Goal: Entertainment & Leisure: Consume media (video, audio)

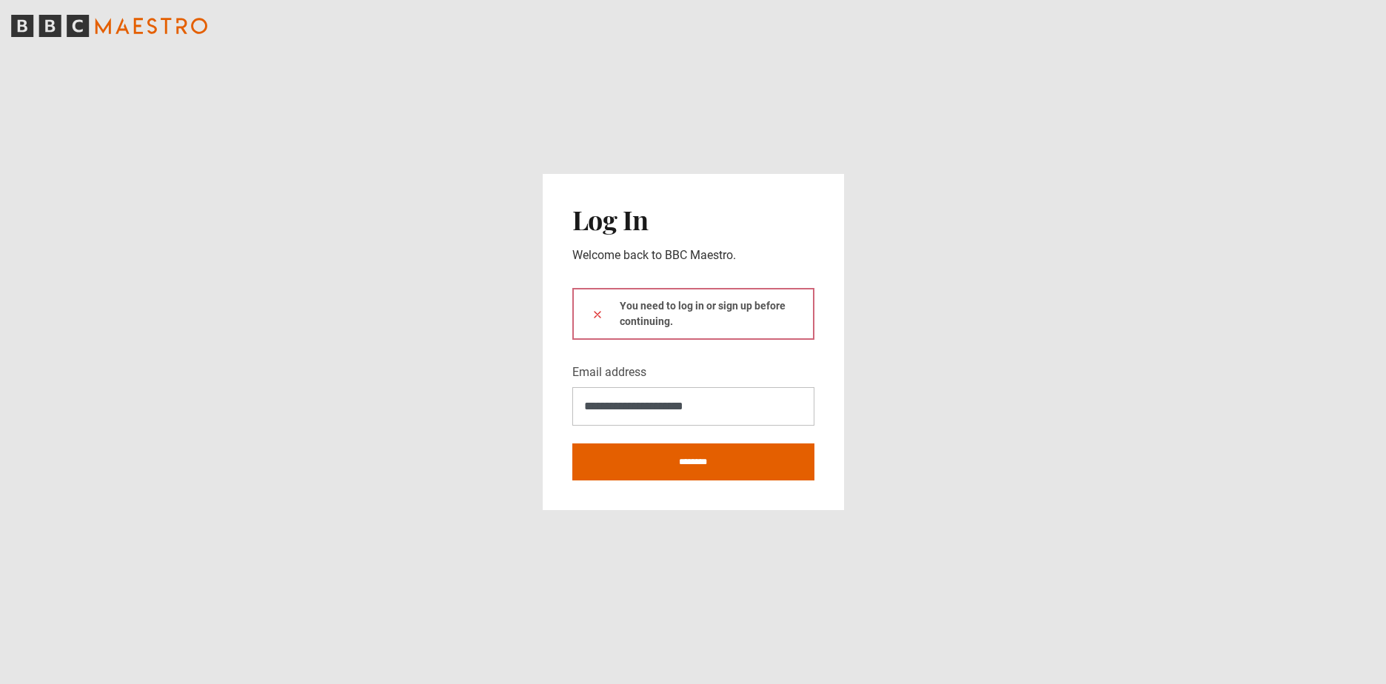
type input "**********"
click button at bounding box center [598, 315] width 12 height 16
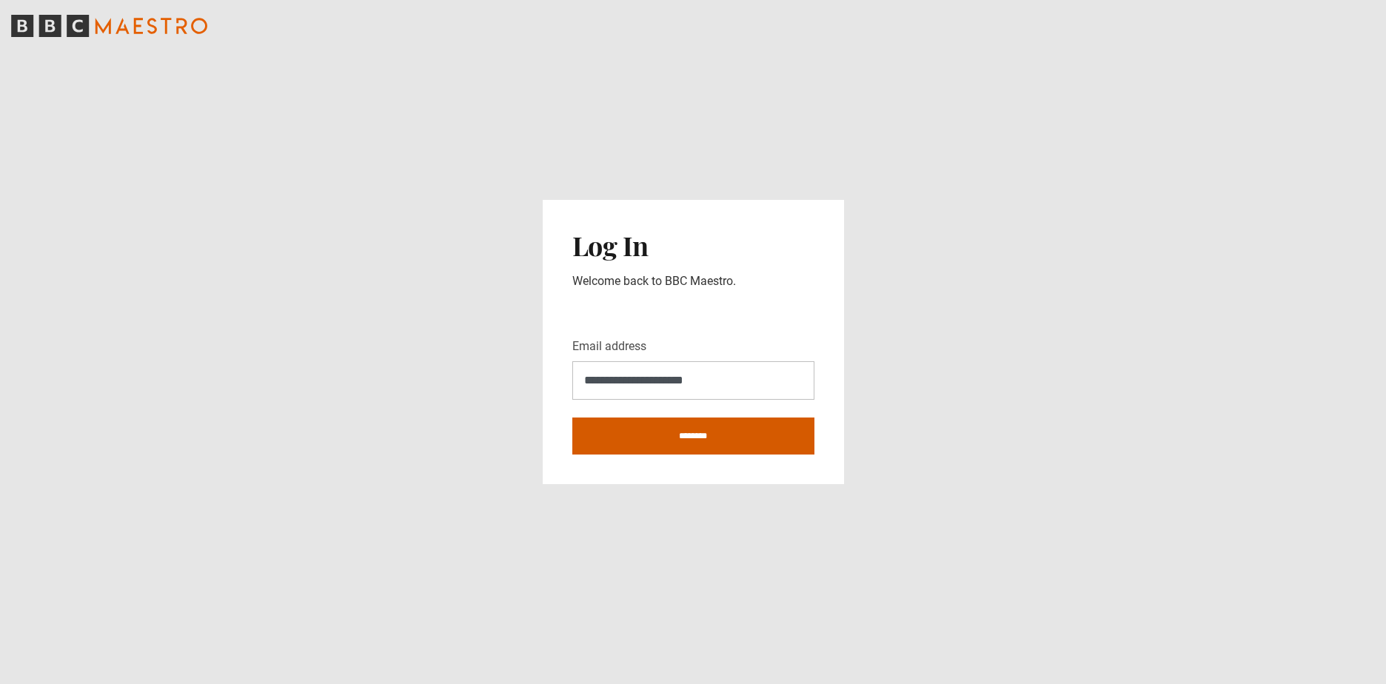
click at [674, 431] on input "********" at bounding box center [693, 436] width 242 height 37
type input "**********"
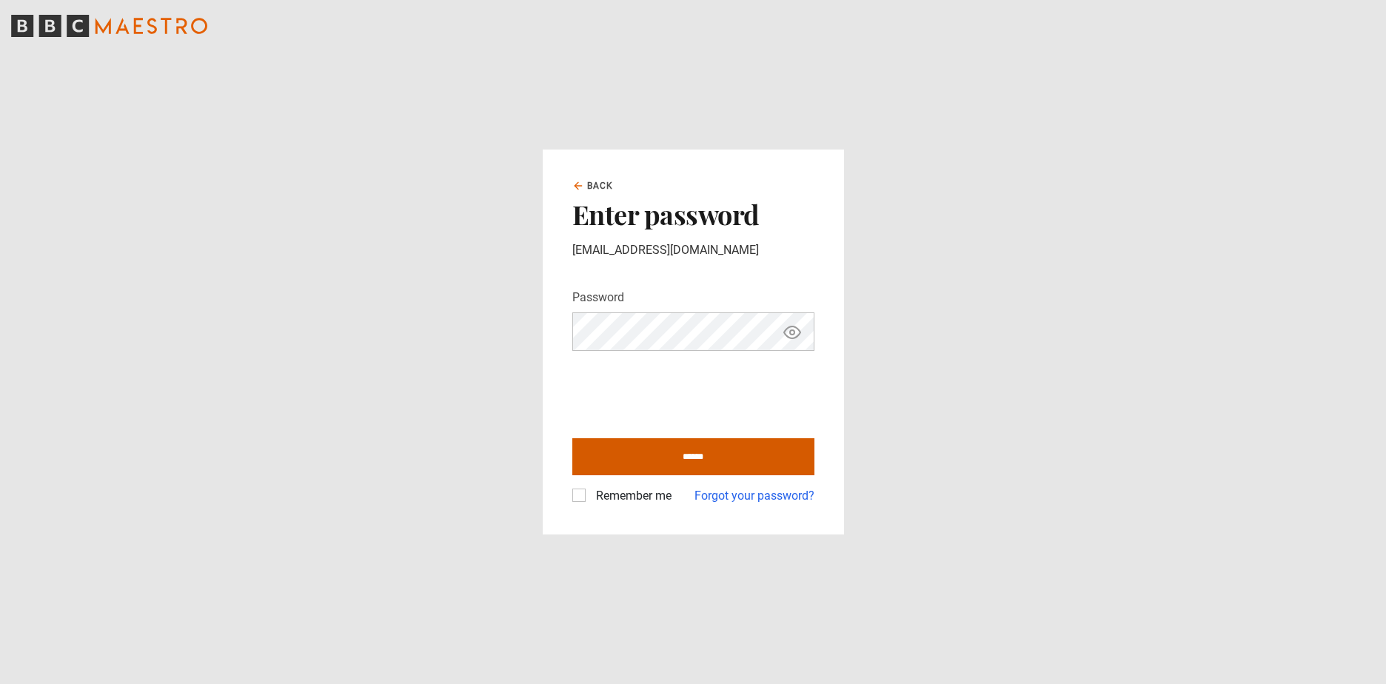
click at [649, 457] on input "******" at bounding box center [693, 456] width 242 height 37
type input "**********"
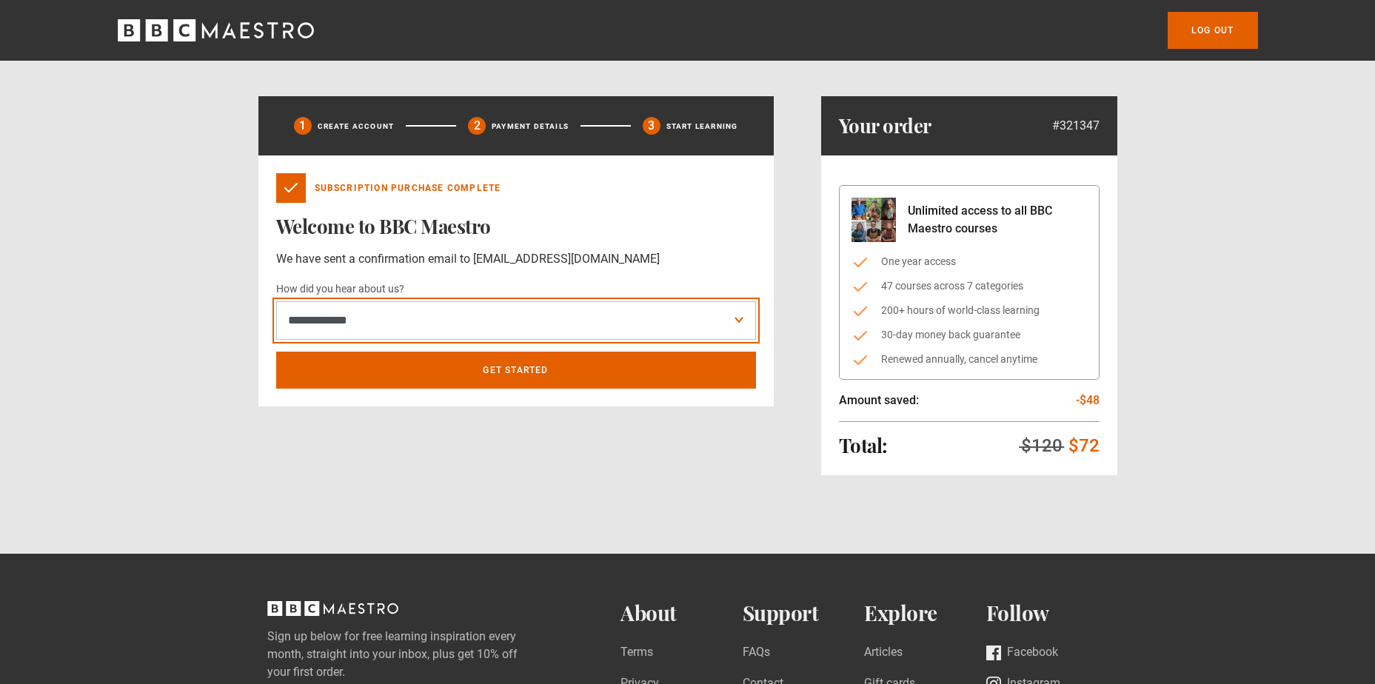
click at [421, 333] on select "**********" at bounding box center [516, 320] width 480 height 38
select select "******"
click at [276, 301] on select "**********" at bounding box center [516, 320] width 480 height 38
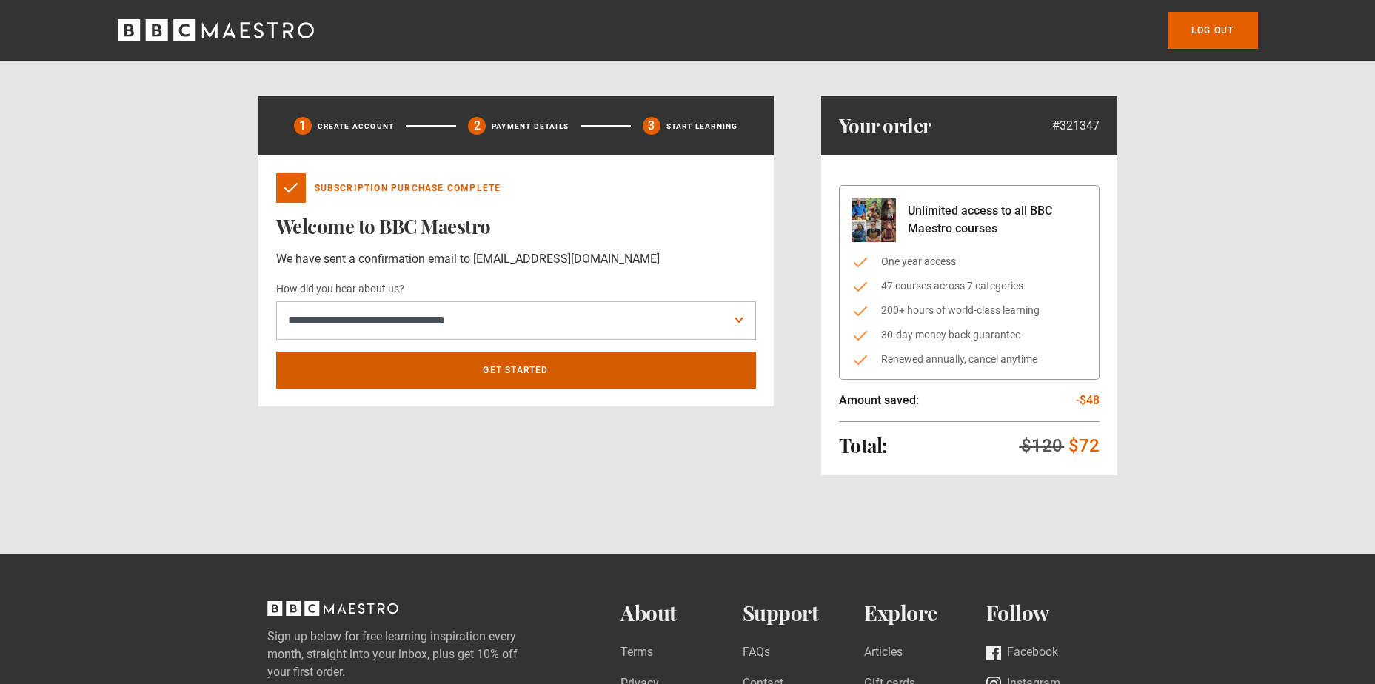
click at [466, 375] on link "Get Started" at bounding box center [516, 370] width 480 height 37
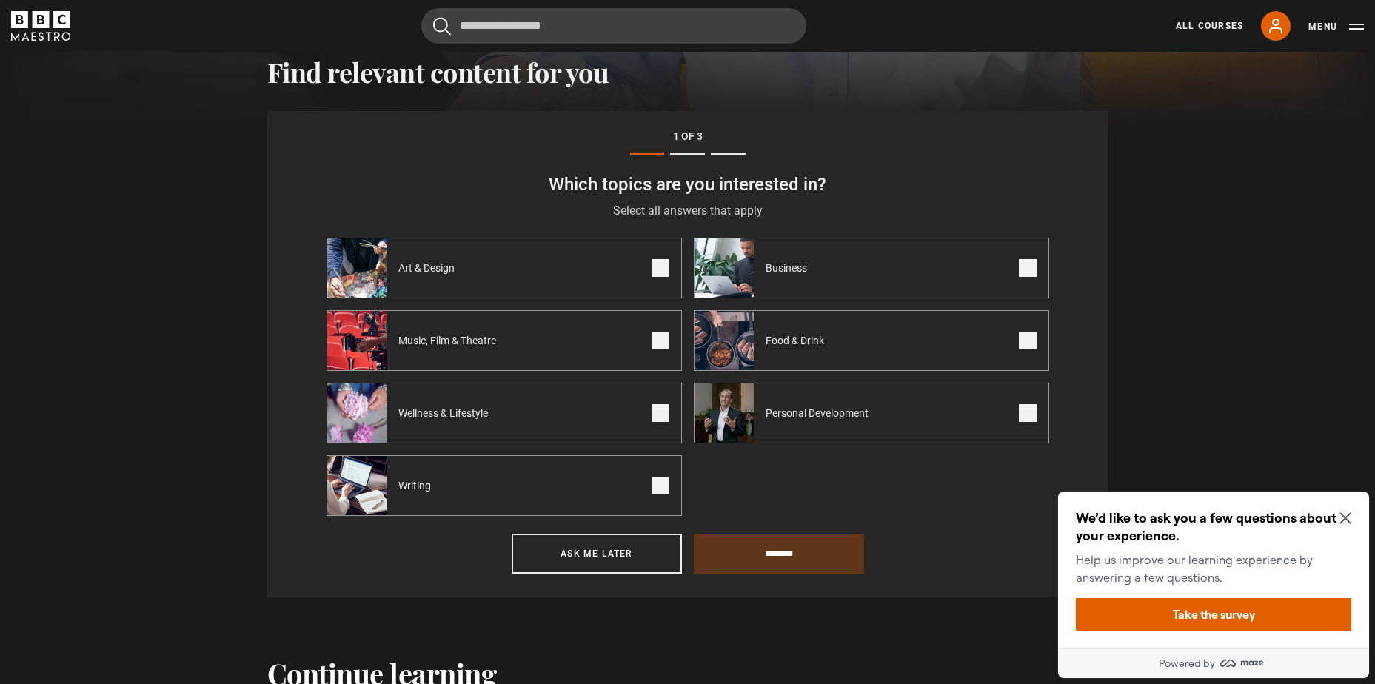
click at [1345, 517] on icon "Close Maze Prompt" at bounding box center [1344, 518] width 11 height 11
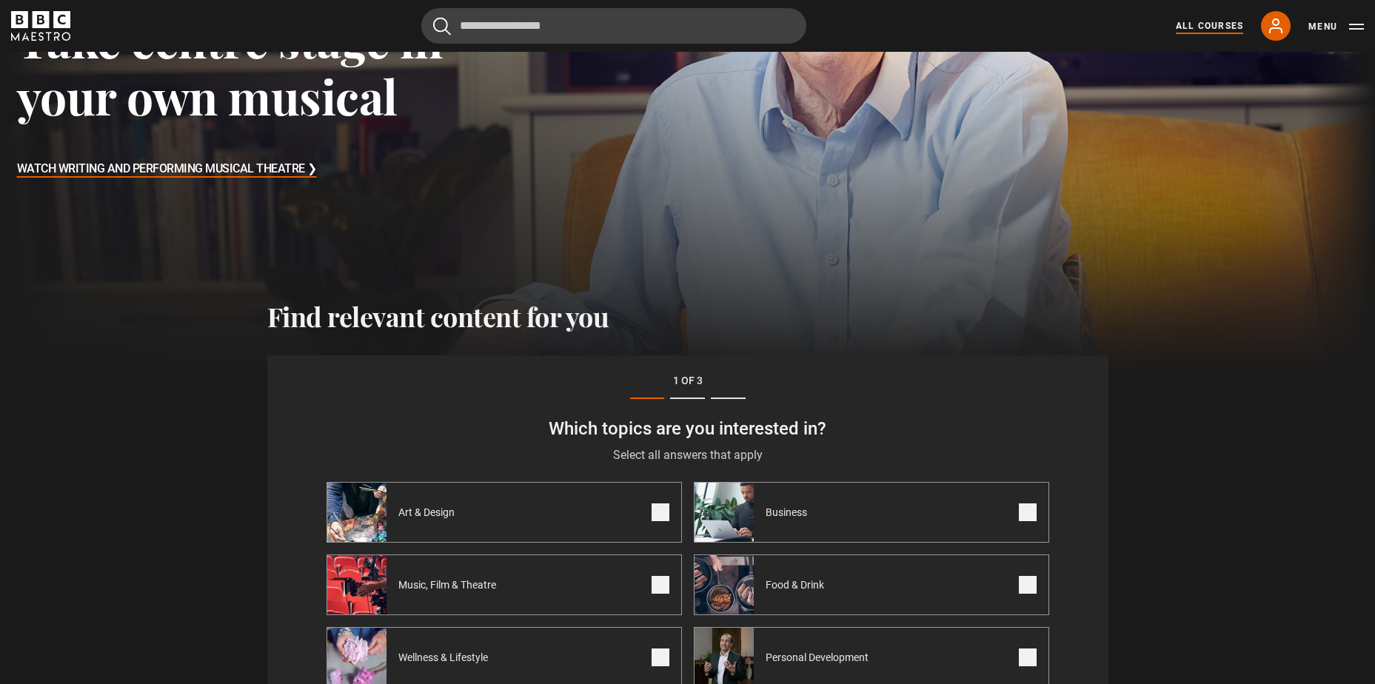
scroll to position [144, 0]
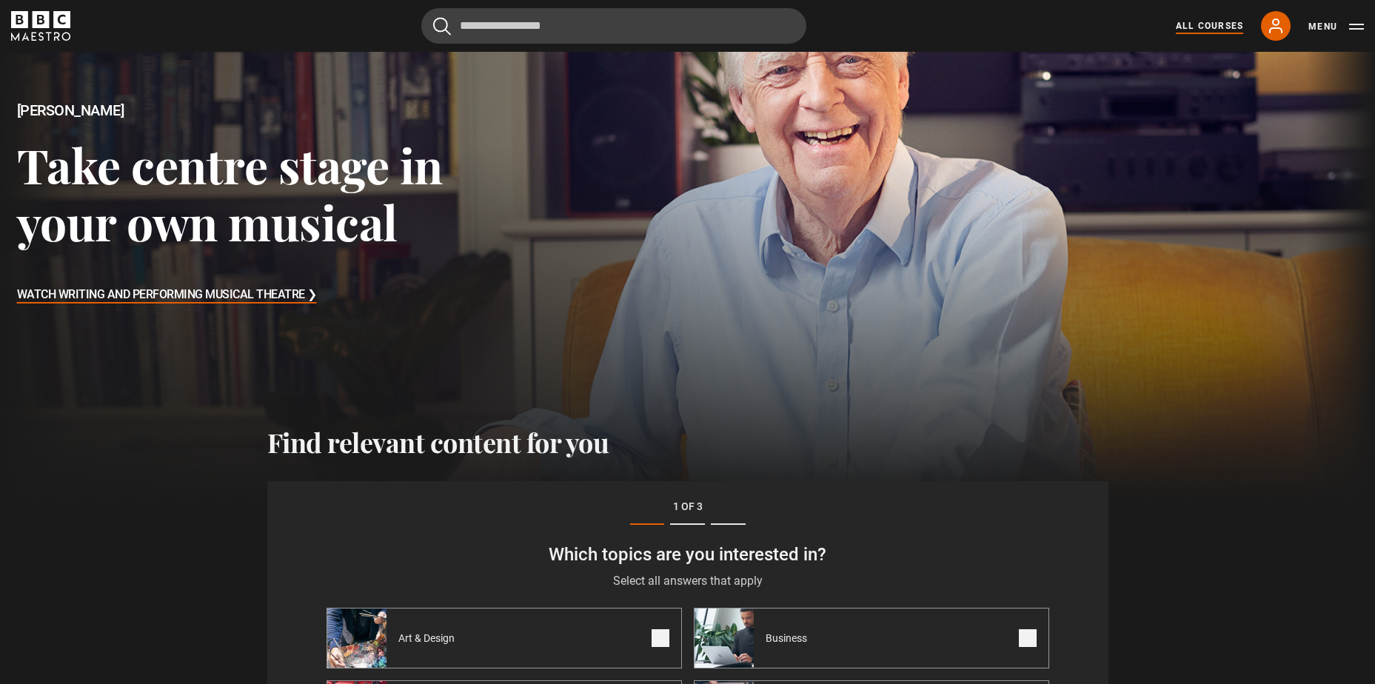
click at [1207, 23] on link "All Courses" at bounding box center [1209, 25] width 67 height 13
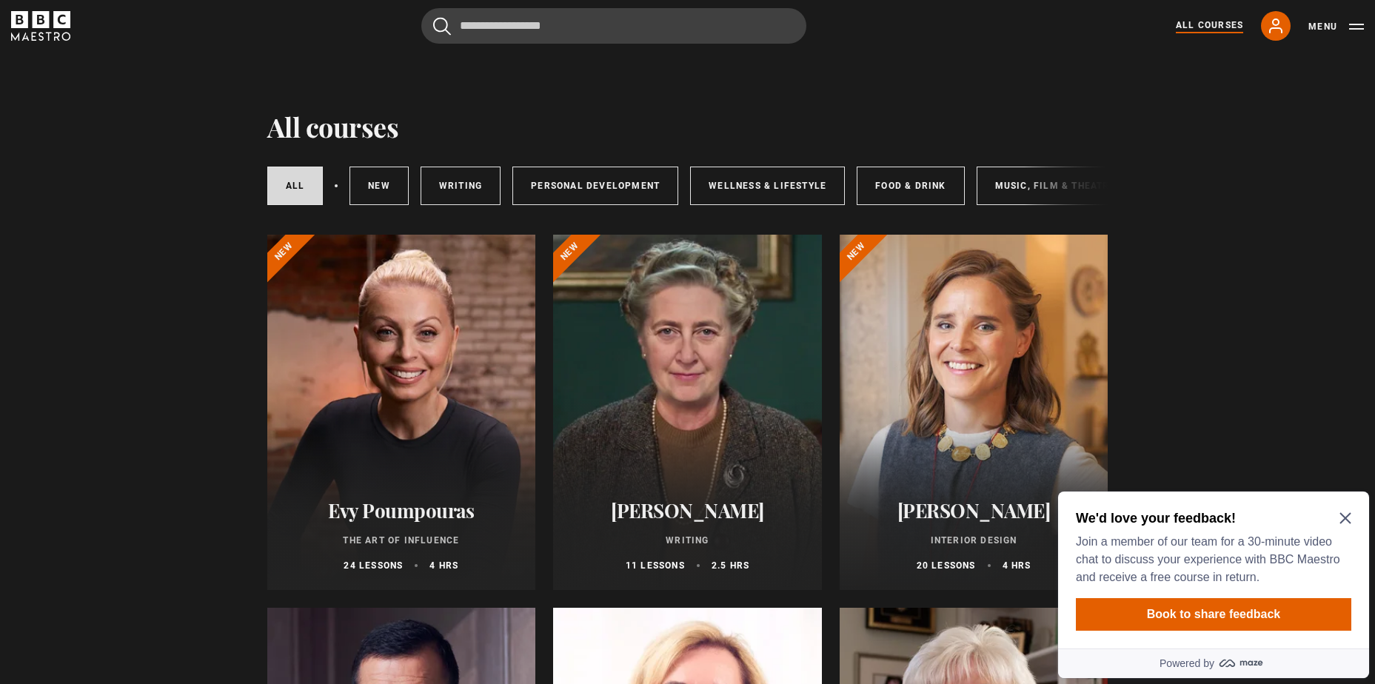
click at [421, 481] on div at bounding box center [401, 412] width 269 height 355
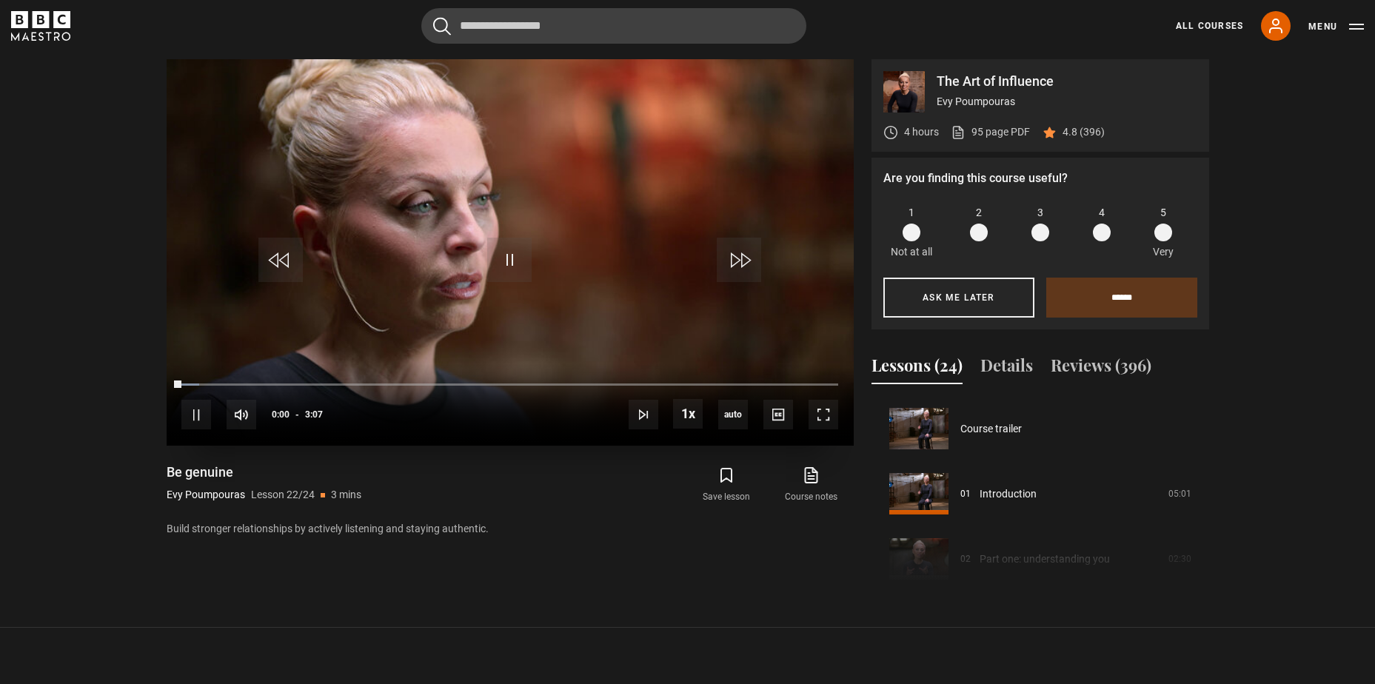
scroll to position [1368, 0]
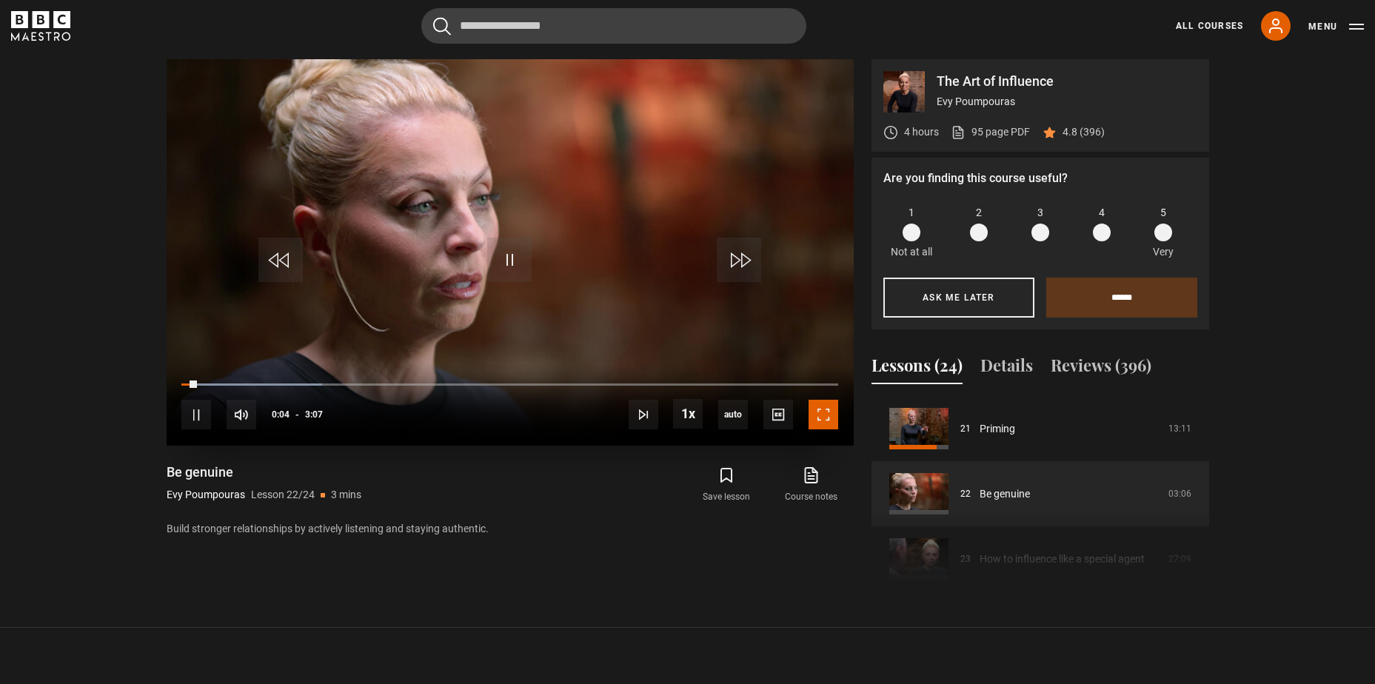
click at [822, 415] on span "Video Player" at bounding box center [823, 415] width 30 height 30
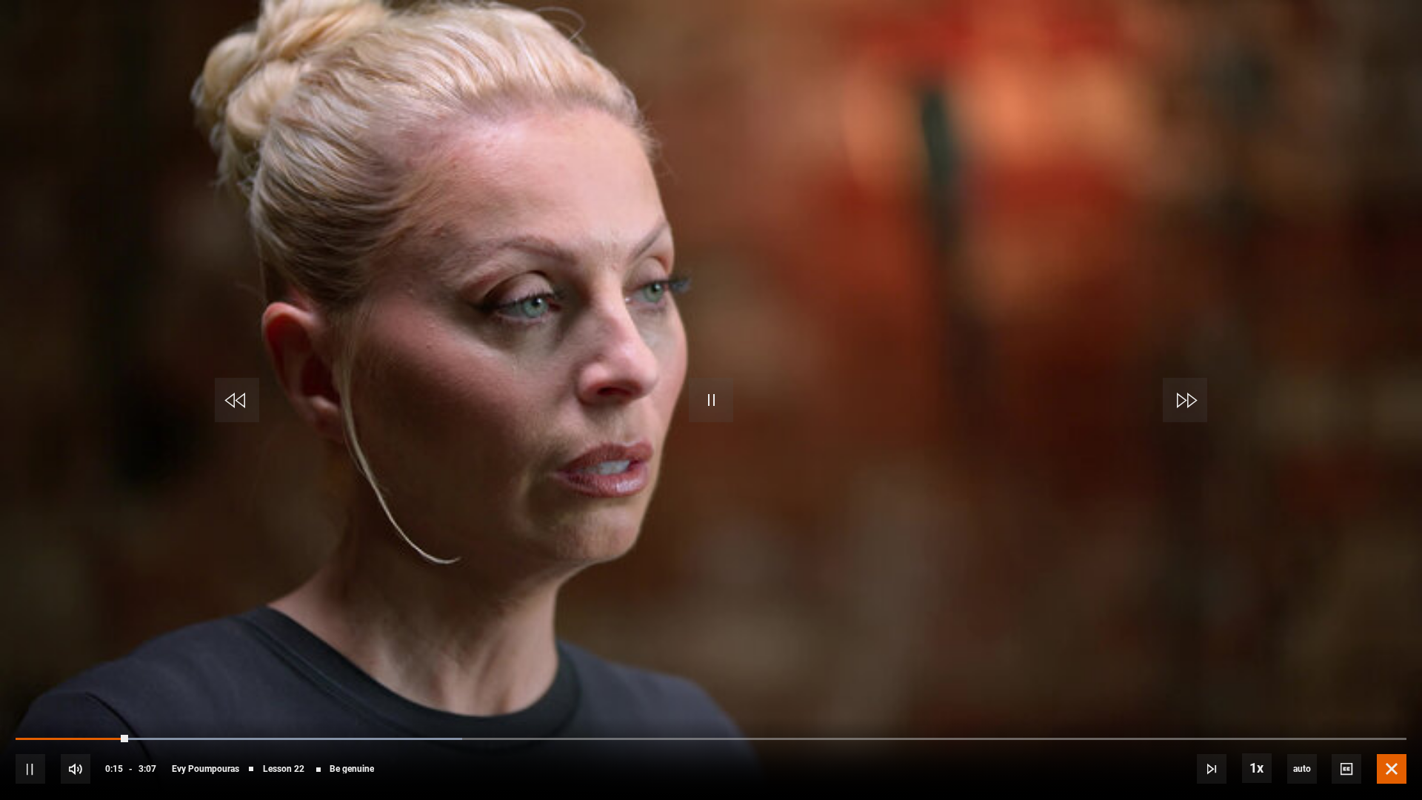
drag, startPoint x: 1388, startPoint y: 762, endPoint x: 1384, endPoint y: 683, distance: 78.6
click at [1374, 683] on span "Video Player" at bounding box center [1391, 769] width 30 height 30
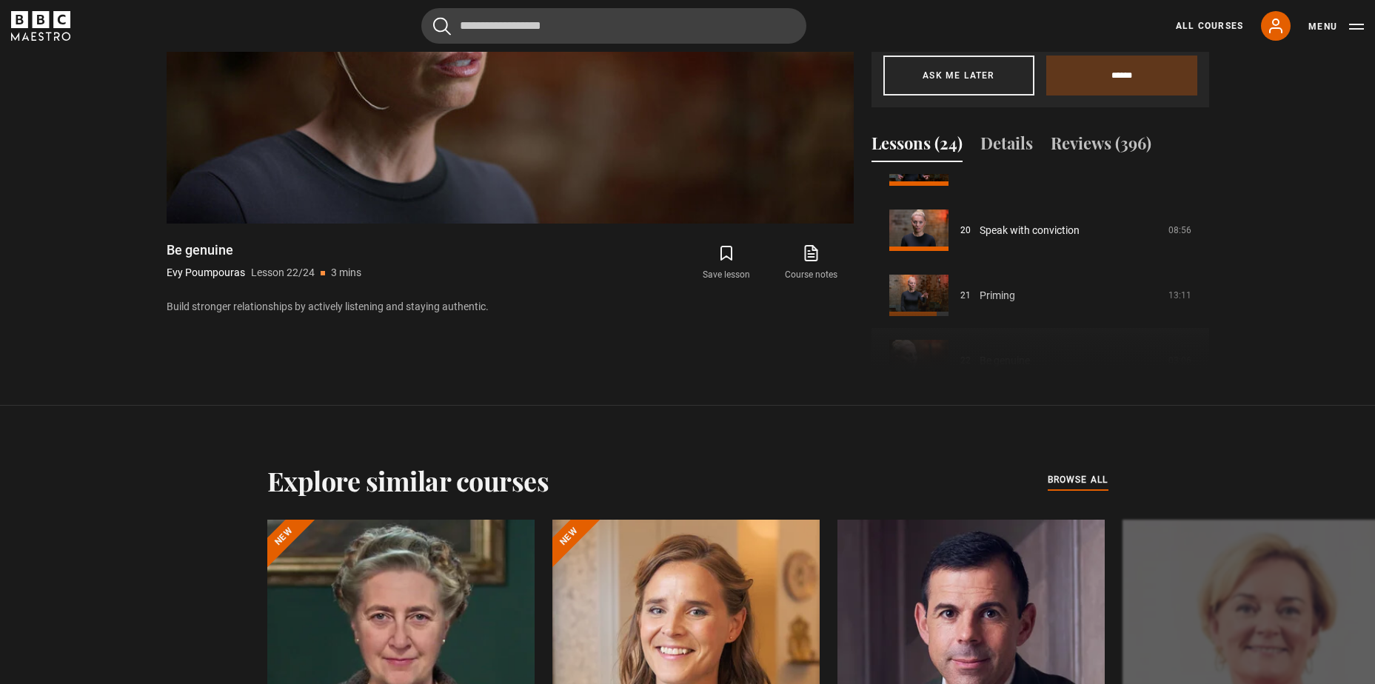
scroll to position [1353, 0]
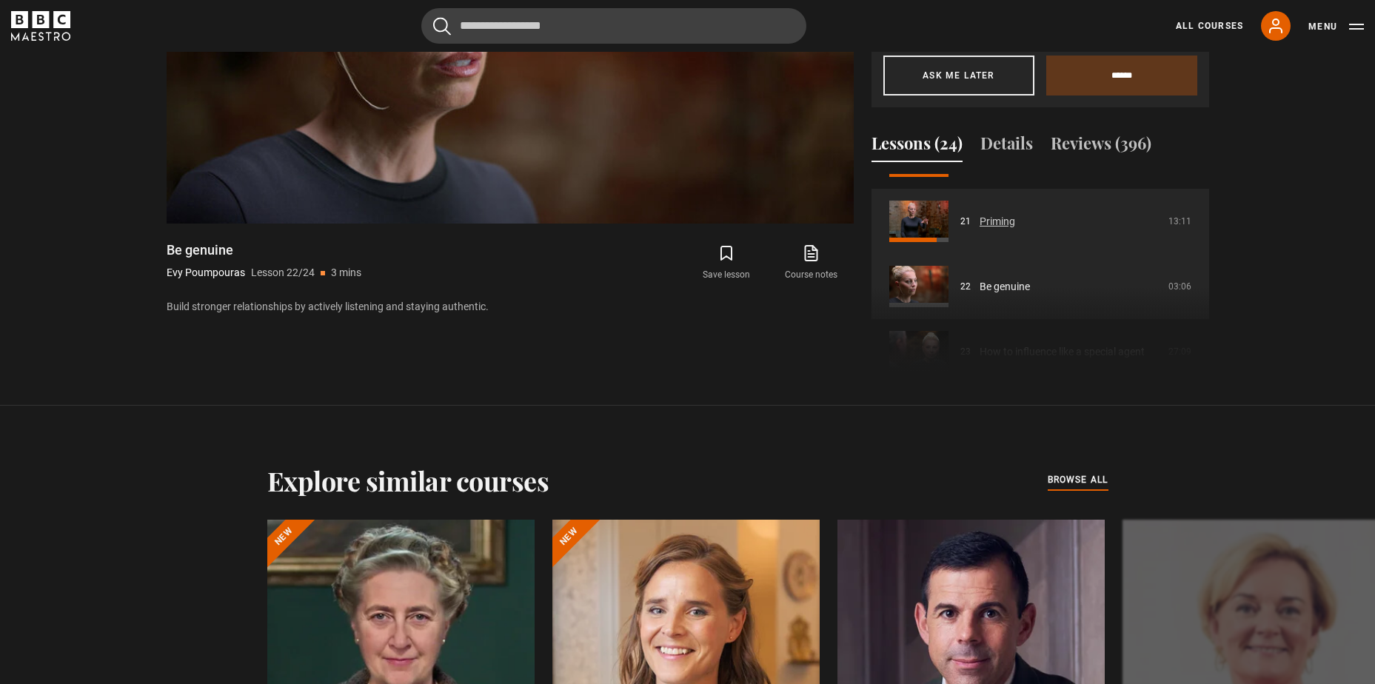
click at [991, 221] on link "Priming" at bounding box center [998, 222] width 36 height 16
click at [980, 227] on link "Priming" at bounding box center [998, 222] width 36 height 16
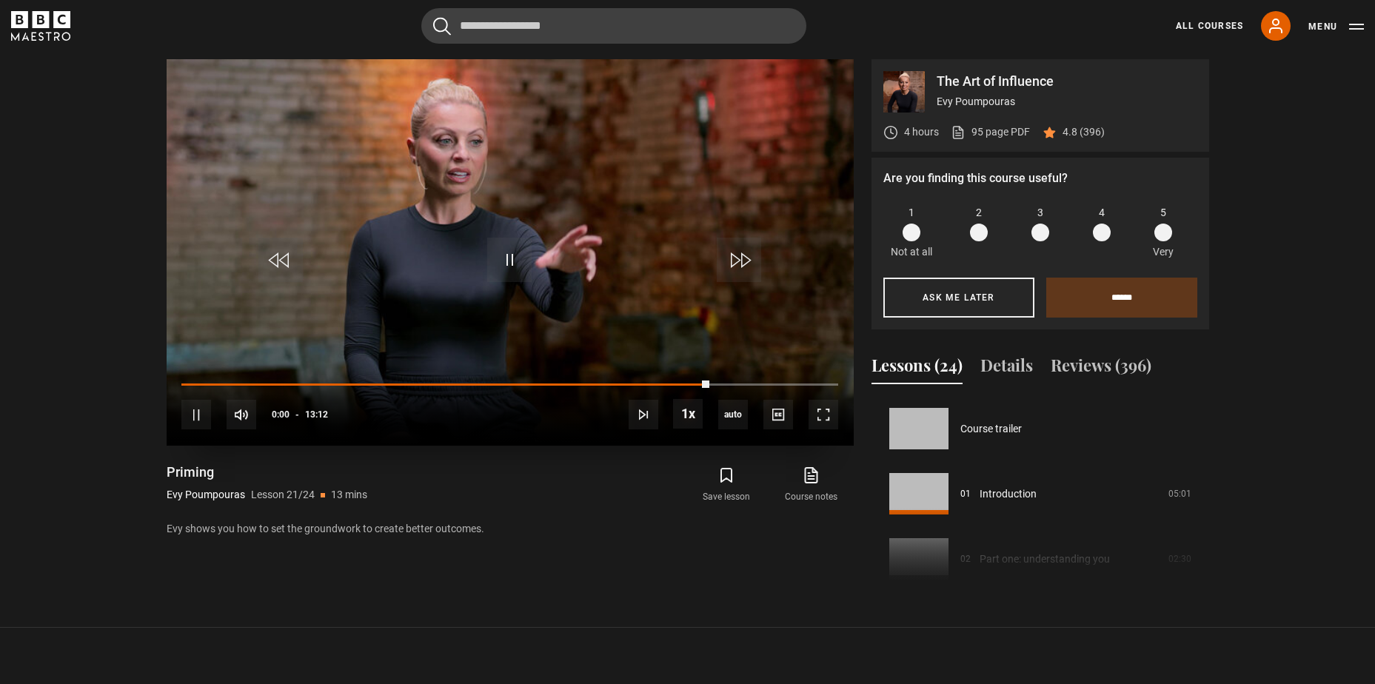
scroll to position [1303, 0]
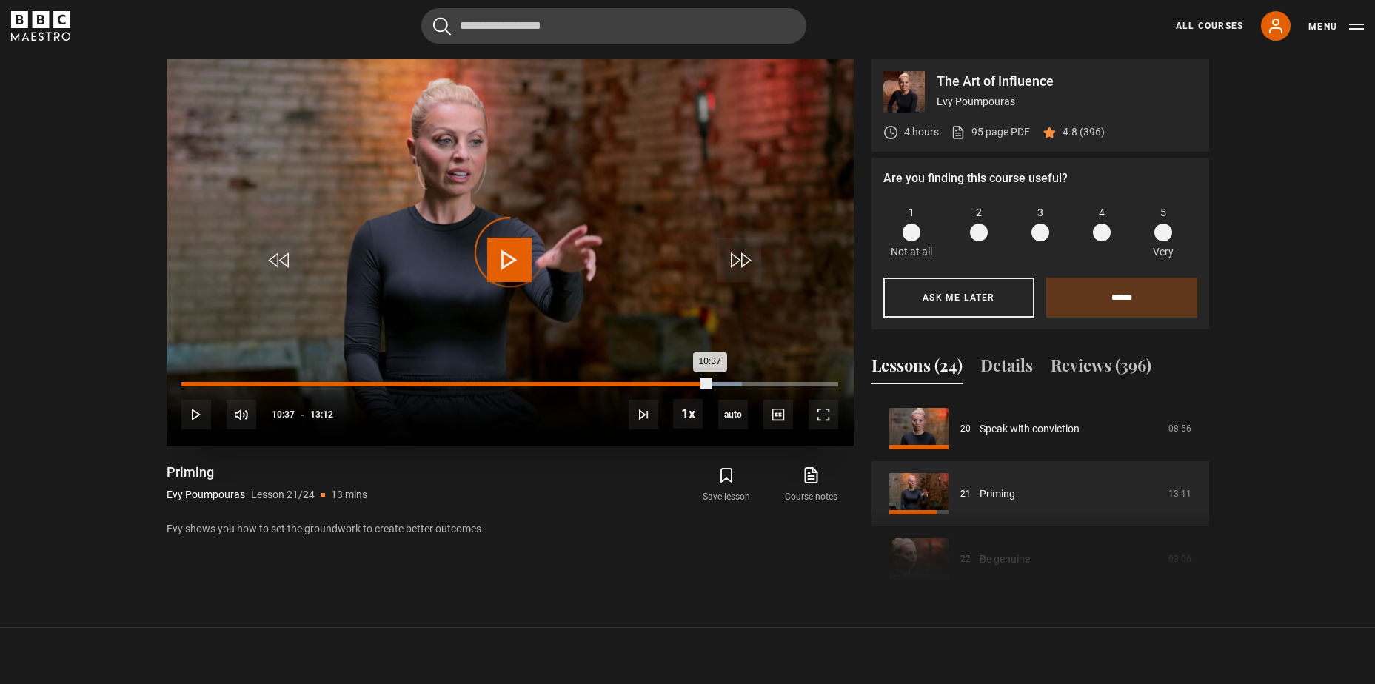
drag, startPoint x: 709, startPoint y: 382, endPoint x: 690, endPoint y: 382, distance: 19.2
click at [690, 382] on div "Loaded : 85.36% 10:36 10:37" at bounding box center [509, 384] width 656 height 4
drag, startPoint x: 689, startPoint y: 381, endPoint x: 627, endPoint y: 383, distance: 61.5
click at [627, 383] on div "10:12" at bounding box center [434, 384] width 507 height 4
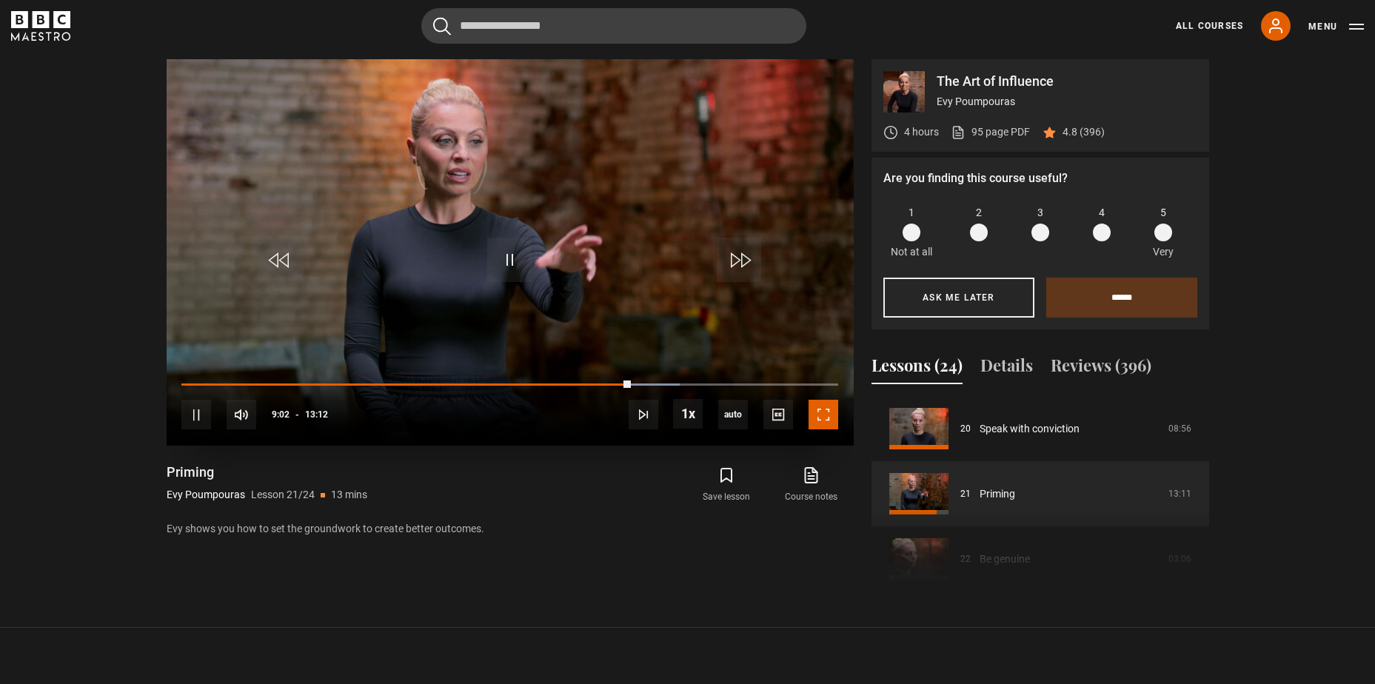
click at [830, 418] on span "Video Player" at bounding box center [823, 415] width 30 height 30
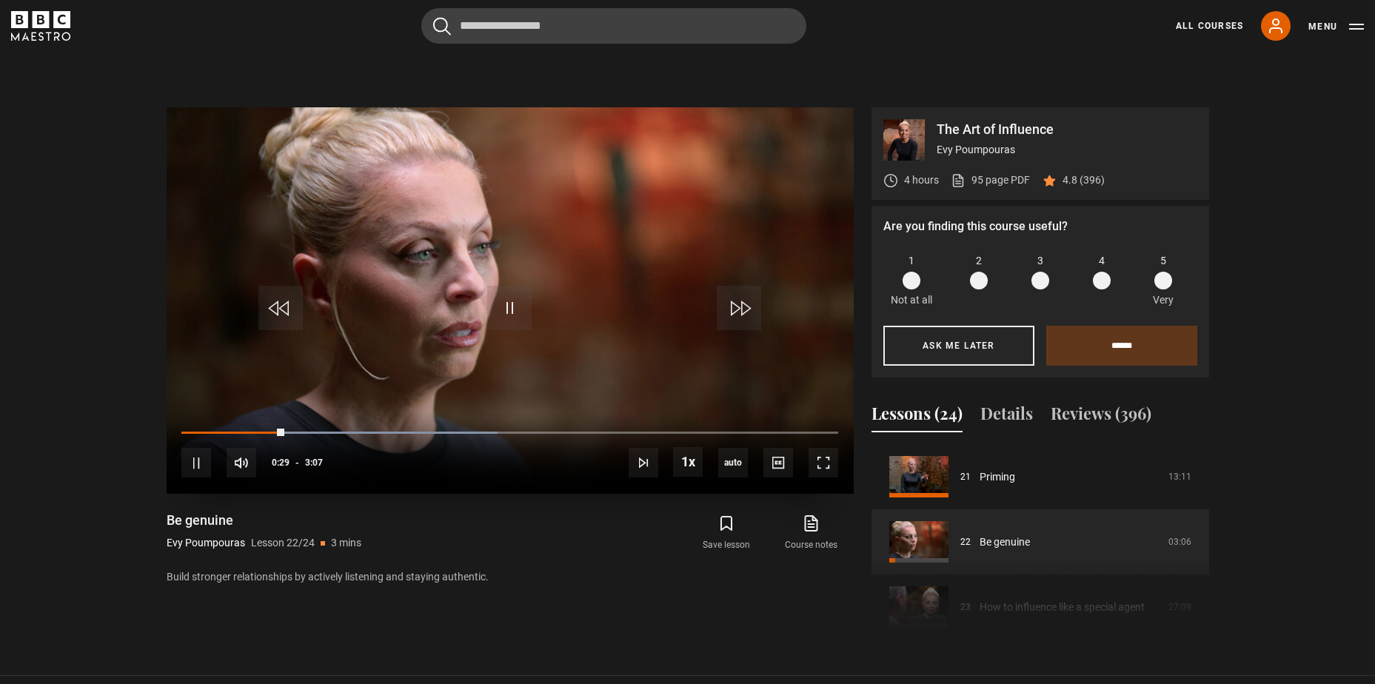
scroll to position [632, 0]
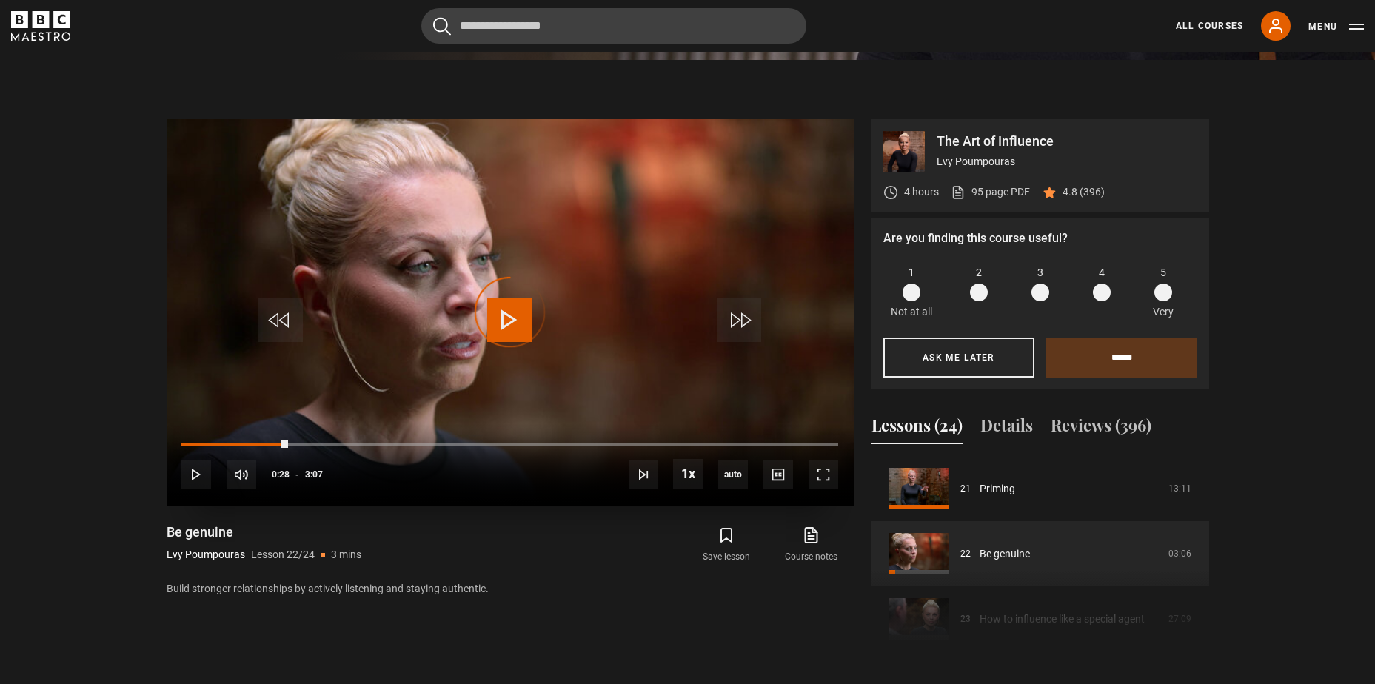
drag, startPoint x: 255, startPoint y: 445, endPoint x: 170, endPoint y: 435, distance: 85.0
click at [170, 435] on div "10s Skip Back 10 seconds Play 10s Skip Forward 10 seconds Loaded : 0.00% 0:13 0…" at bounding box center [510, 464] width 687 height 82
drag, startPoint x: 276, startPoint y: 446, endPoint x: 241, endPoint y: 456, distance: 36.8
click at [176, 444] on div "10s Skip Back 10 seconds Play 10s Skip Forward 10 seconds Loaded : 0.00% 0:25 0…" at bounding box center [510, 464] width 687 height 82
drag, startPoint x: 270, startPoint y: 444, endPoint x: 190, endPoint y: 443, distance: 80.7
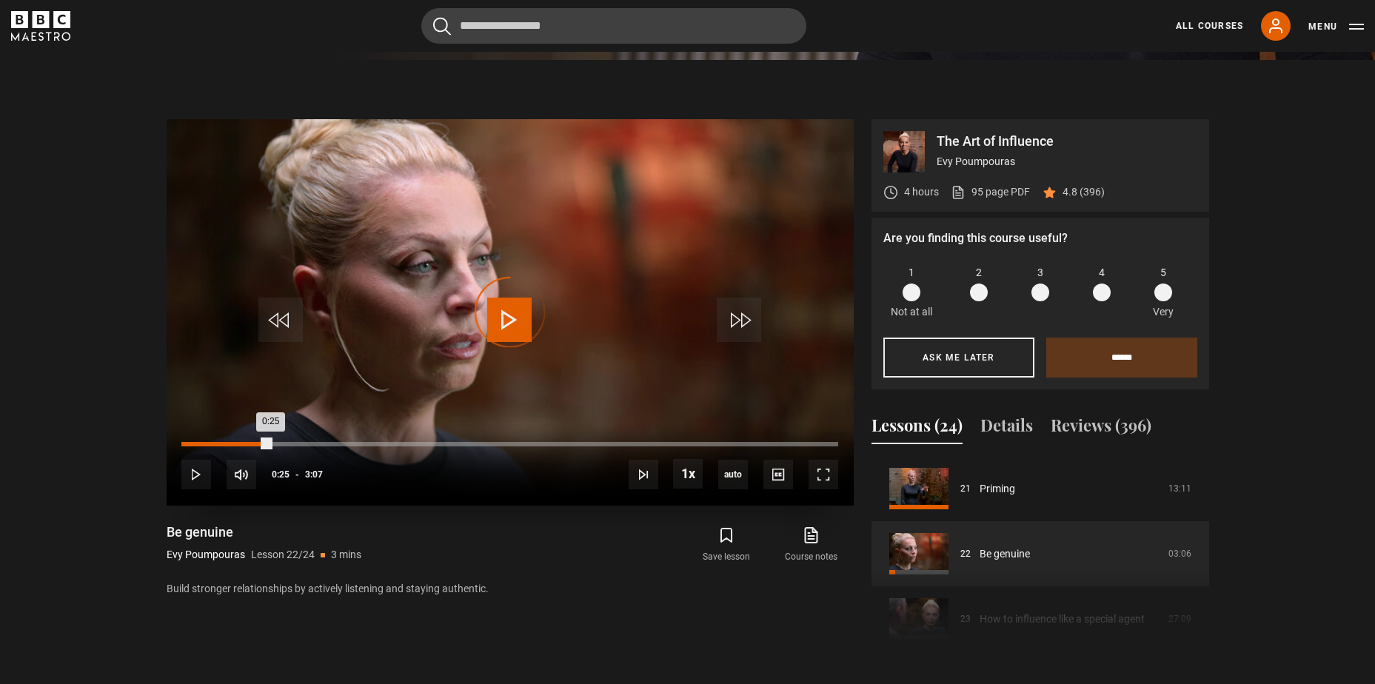
click at [190, 443] on div "Loaded : 0.00% 0:02 0:25" at bounding box center [509, 444] width 656 height 4
click at [178, 443] on div "10s Skip Back 10 seconds Pause 10s Skip Forward 10 seconds Loaded : 5.34% 0:00 …" at bounding box center [510, 464] width 687 height 82
click at [1037, 292] on span at bounding box center [1040, 293] width 18 height 18
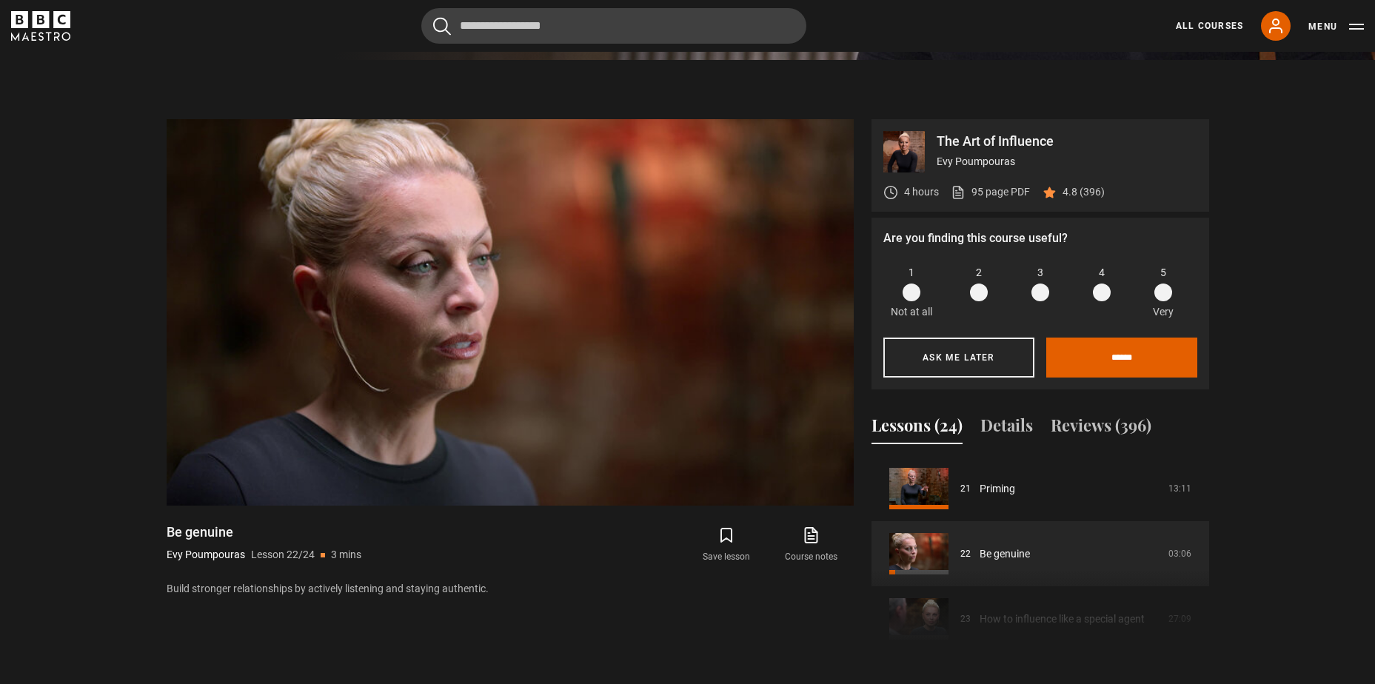
click at [1105, 288] on span at bounding box center [1102, 293] width 18 height 18
click at [1117, 360] on input "******" at bounding box center [1121, 358] width 151 height 40
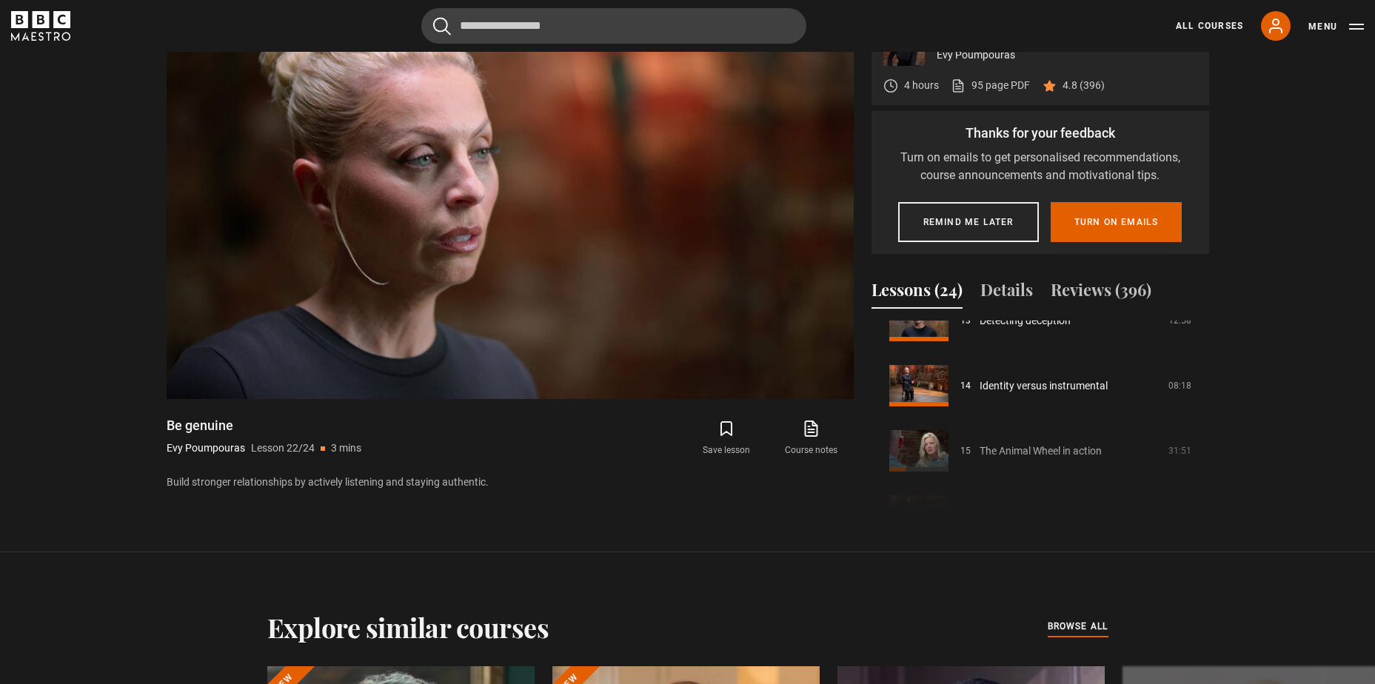
scroll to position [874, 0]
drag, startPoint x: 1202, startPoint y: 436, endPoint x: 1210, endPoint y: 466, distance: 31.2
click at [1210, 466] on div "The Art of Influence Evy Poumpouras 4 hours 95 page PDF (opens in new tab) 4.8 …" at bounding box center [688, 267] width 1066 height 509
click at [1208, 470] on div "Course trailer 01 Introduction 05:01 02 Part one: understanding you 02:30 03 Se…" at bounding box center [1040, 421] width 338 height 201
click at [1202, 478] on div "Course trailer 01 Introduction 05:01 02 Part one: understanding you 02:30 03 Se…" at bounding box center [1040, 421] width 338 height 201
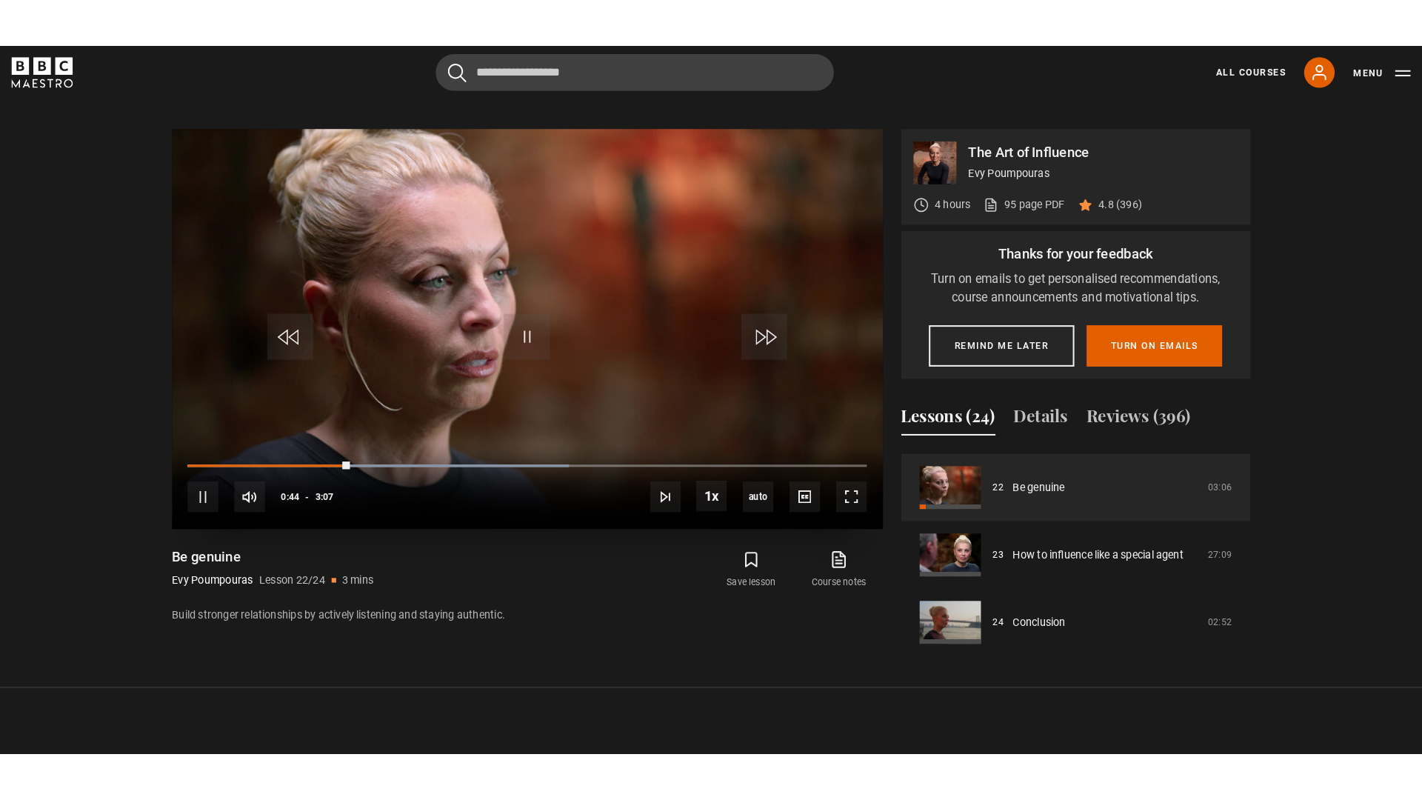
scroll to position [590, 0]
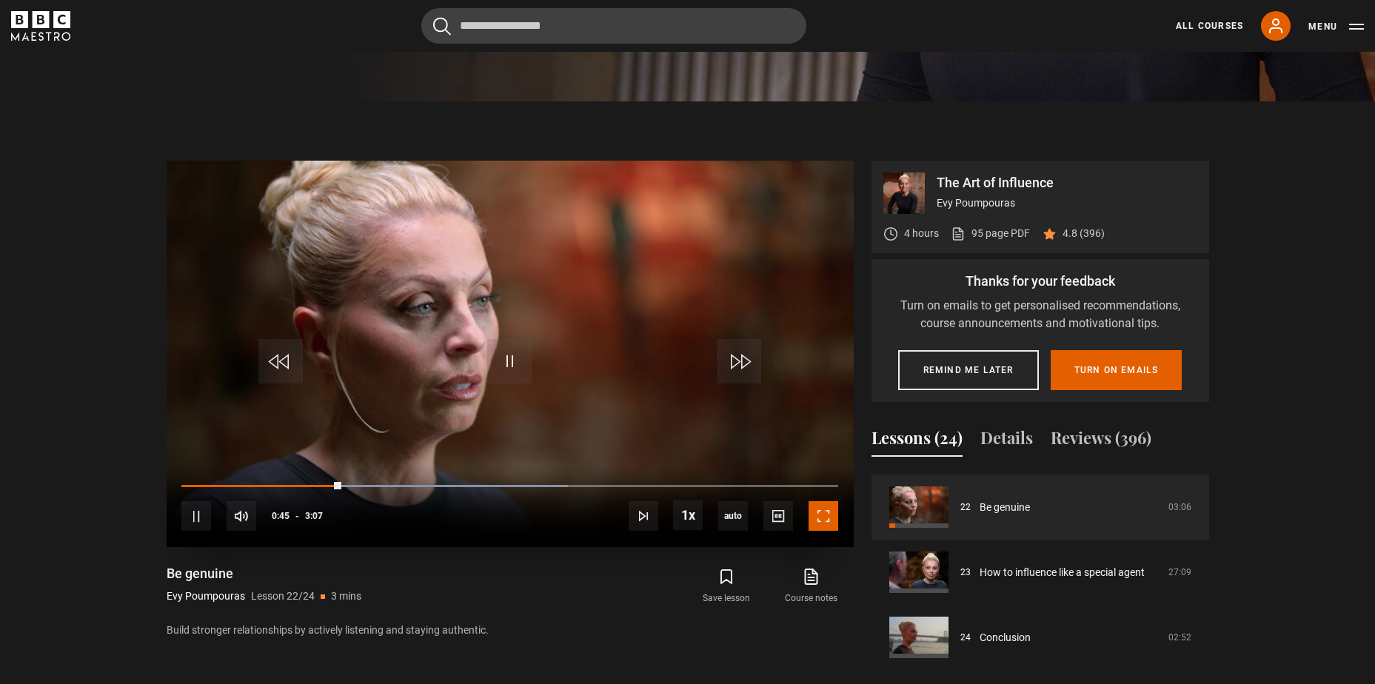
click at [828, 515] on span "Video Player" at bounding box center [823, 516] width 30 height 30
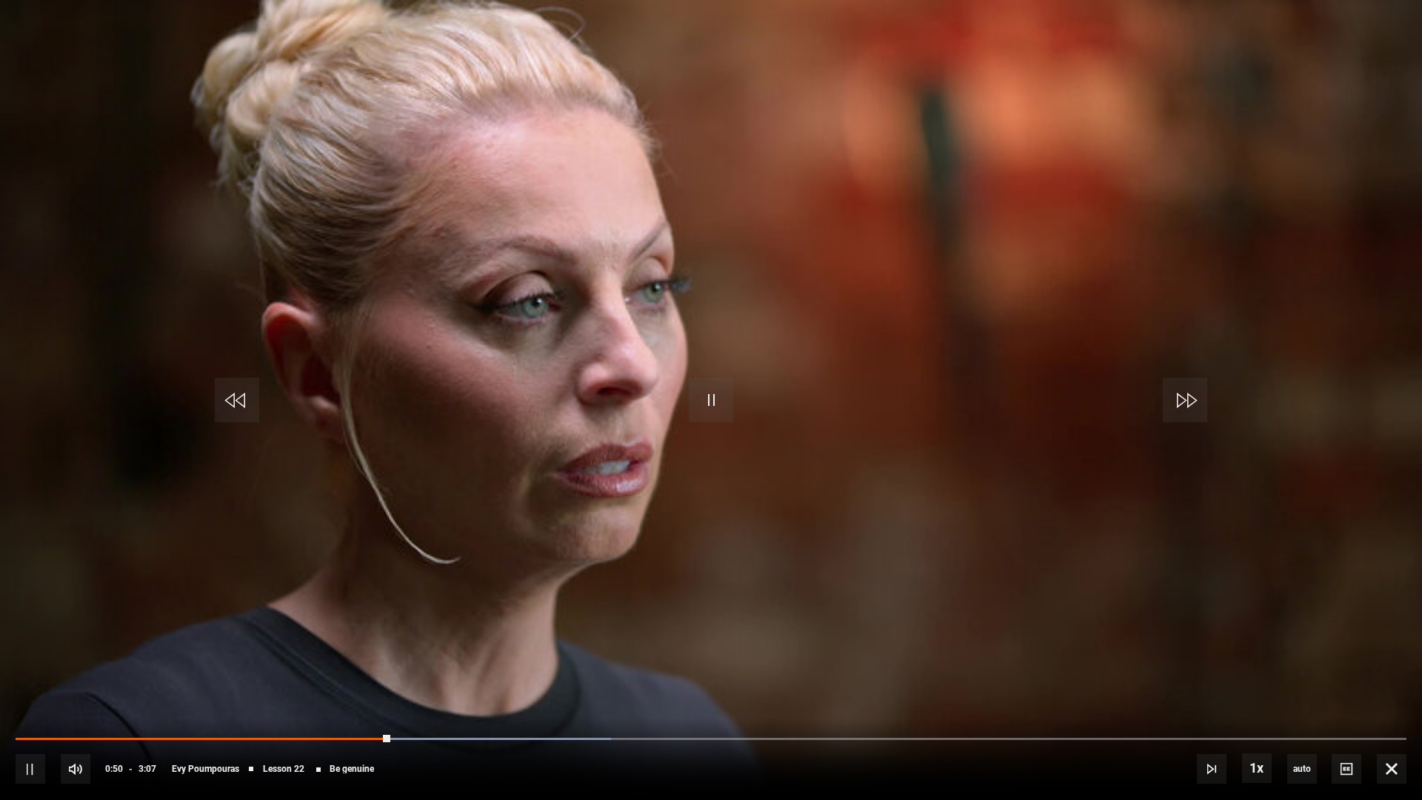
click at [1044, 609] on video "Video Player" at bounding box center [711, 400] width 1422 height 800
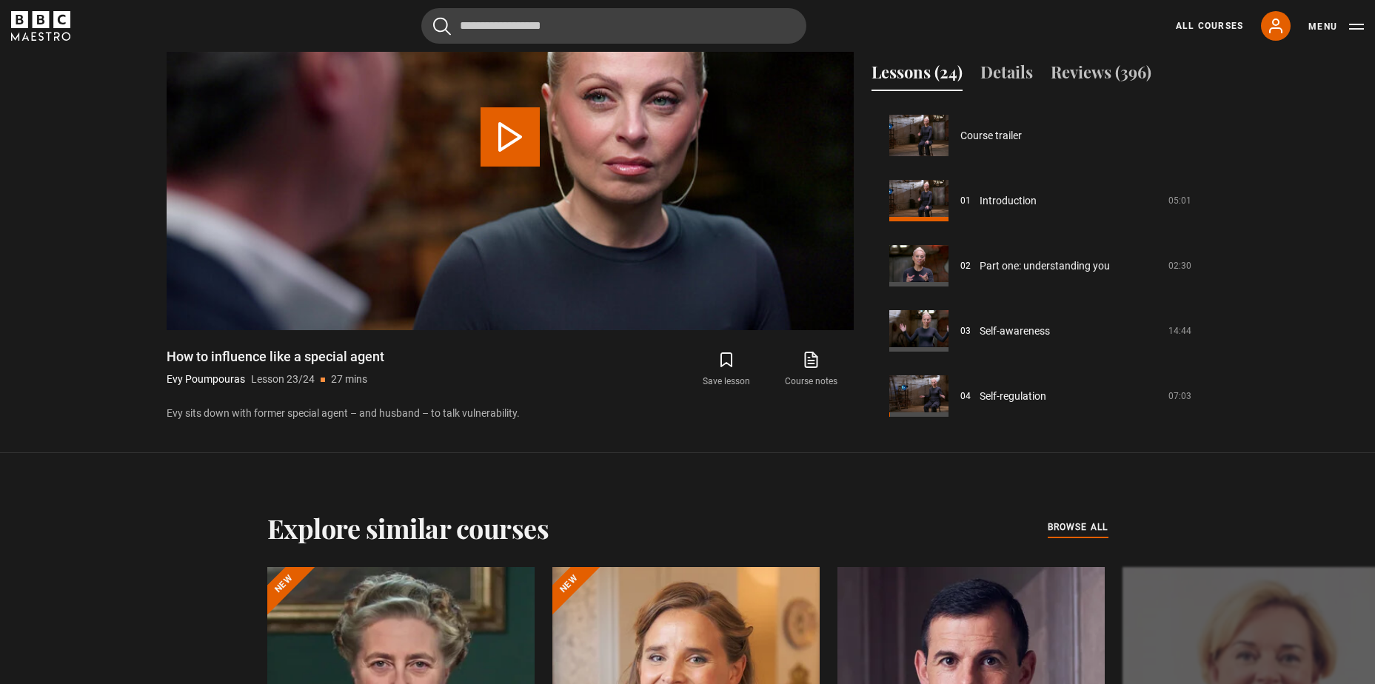
scroll to position [1309, 0]
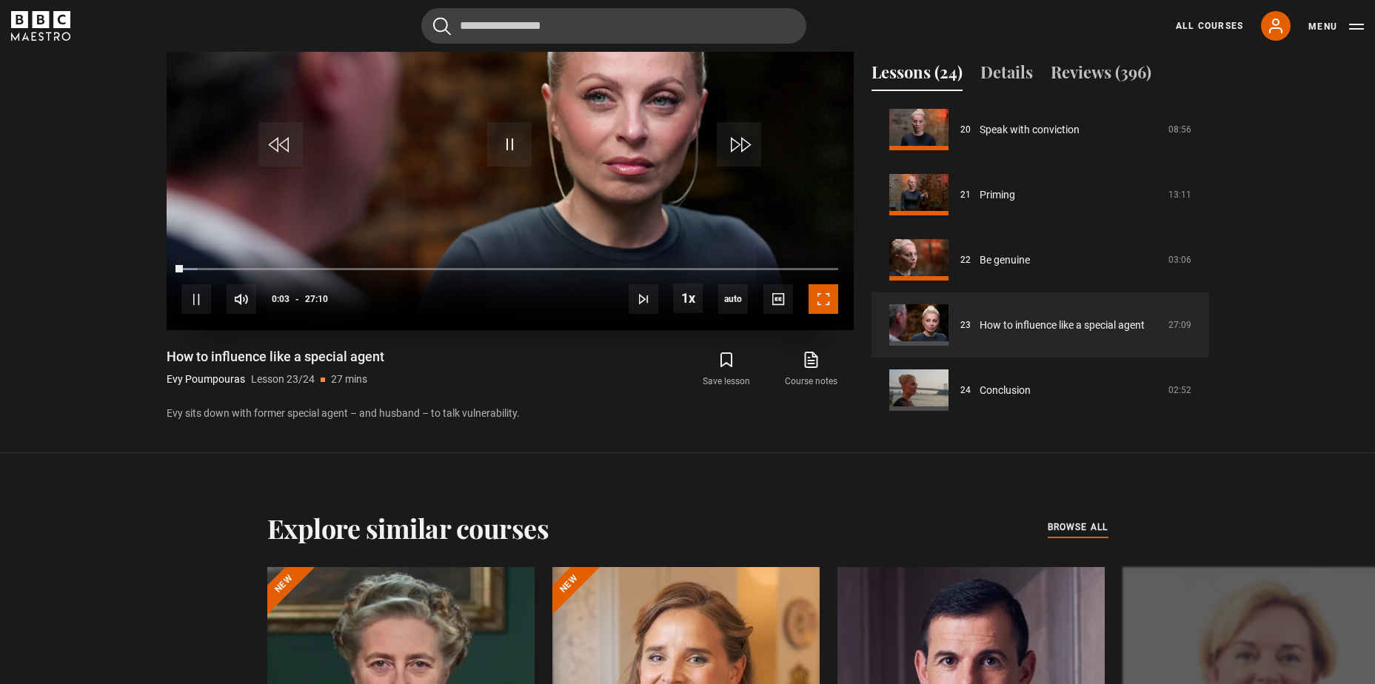
drag, startPoint x: 824, startPoint y: 304, endPoint x: 828, endPoint y: 381, distance: 77.1
click at [824, 304] on span "Video Player" at bounding box center [823, 299] width 30 height 30
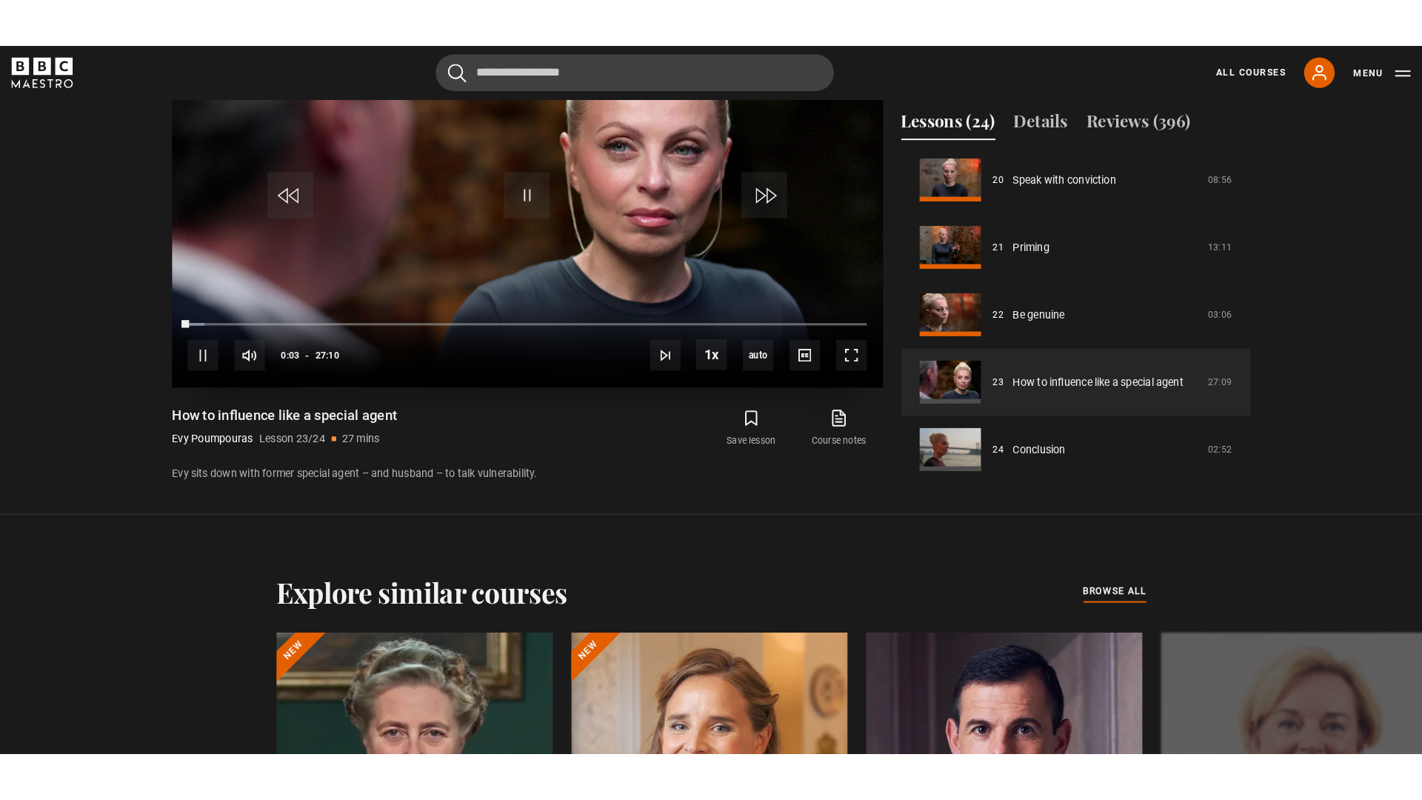
scroll to position [751, 0]
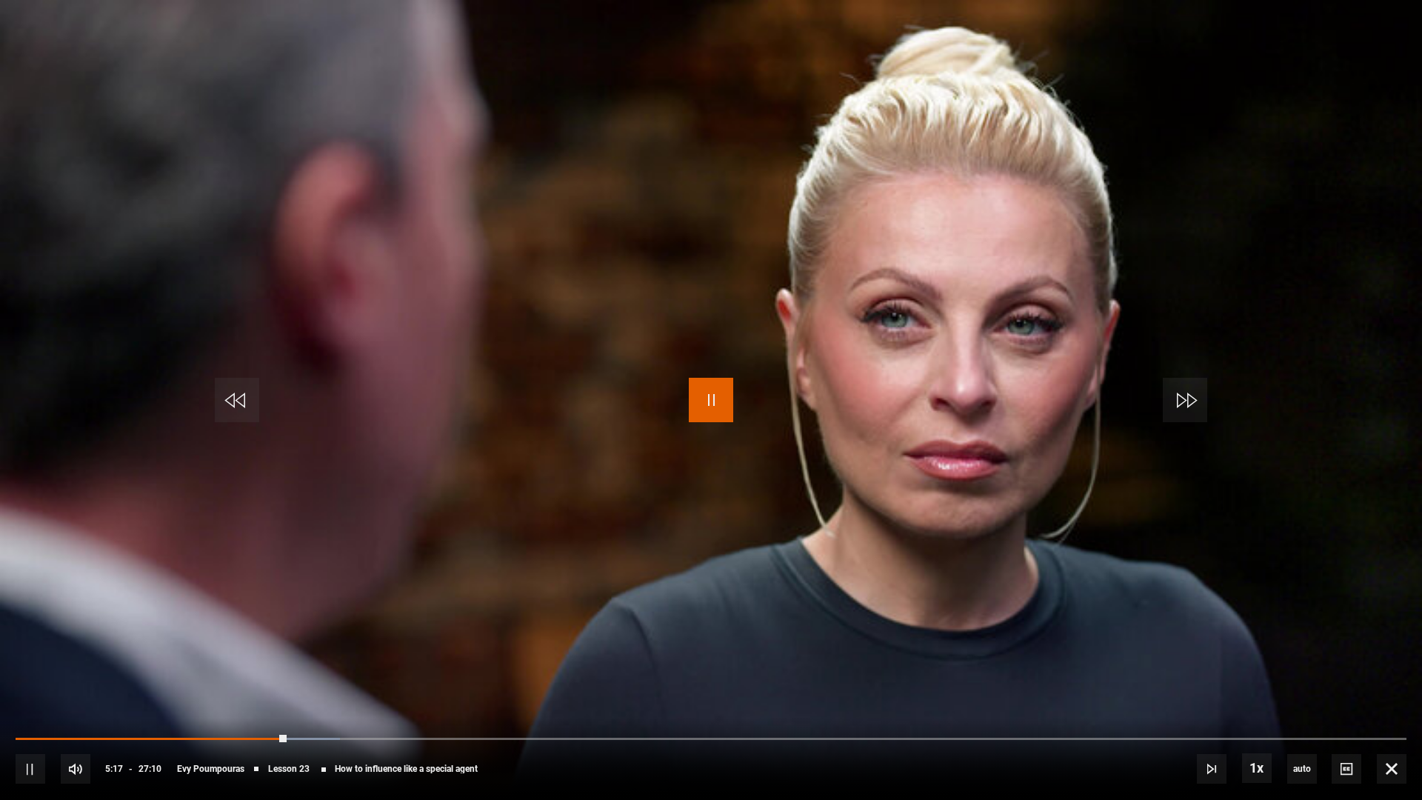
click at [710, 397] on span "Video Player" at bounding box center [711, 400] width 44 height 44
click at [643, 434] on video "Video Player" at bounding box center [711, 400] width 1422 height 800
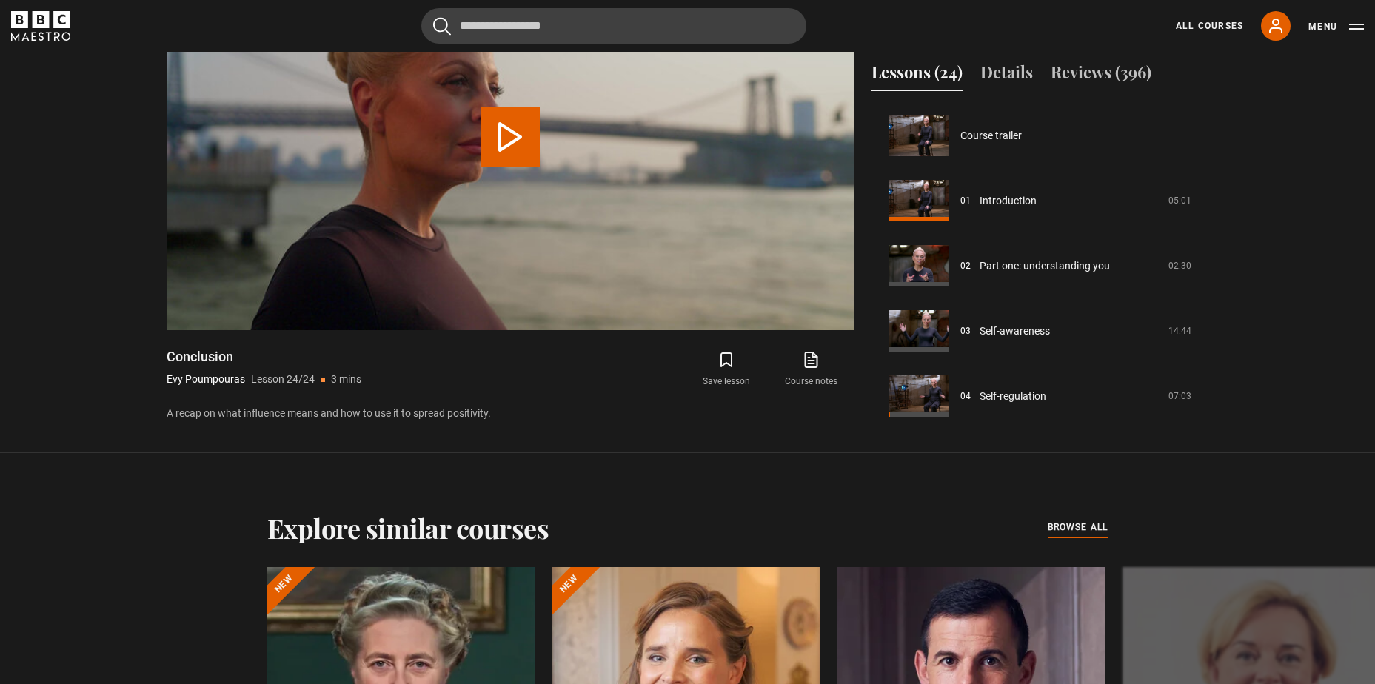
scroll to position [1309, 0]
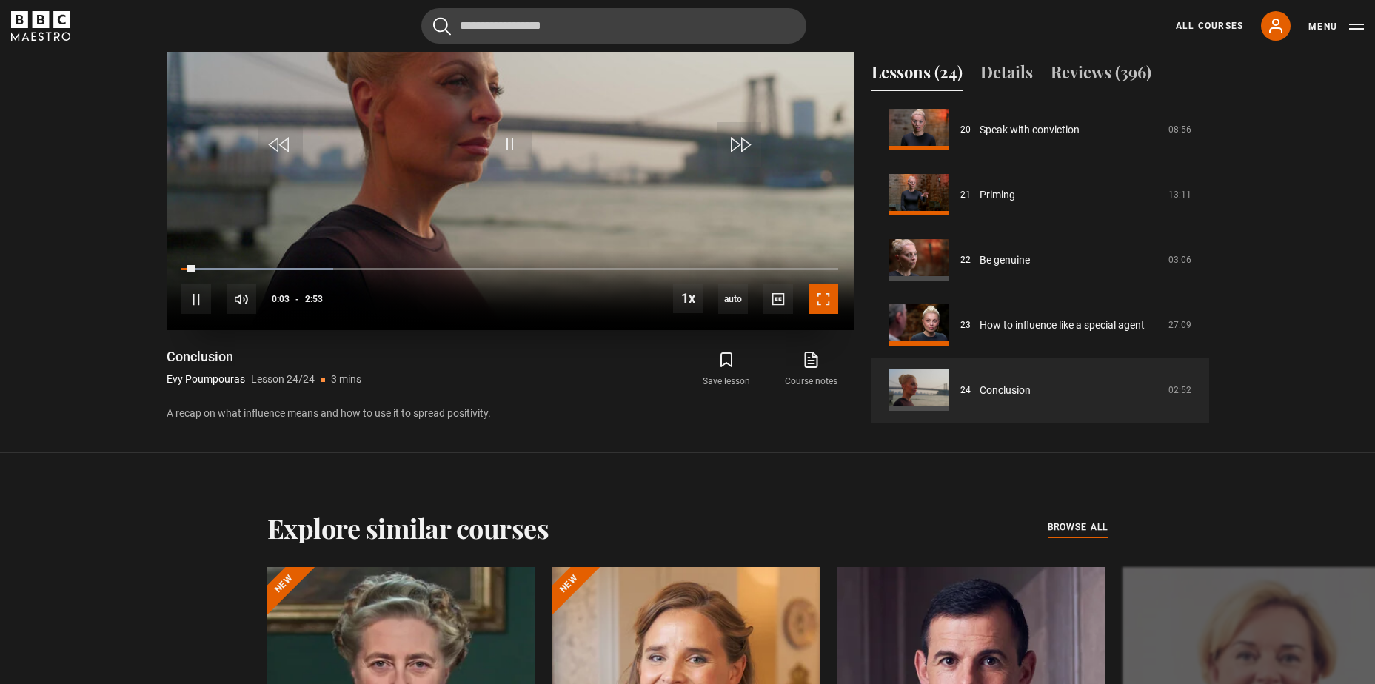
click at [818, 296] on span "Video Player" at bounding box center [823, 299] width 30 height 30
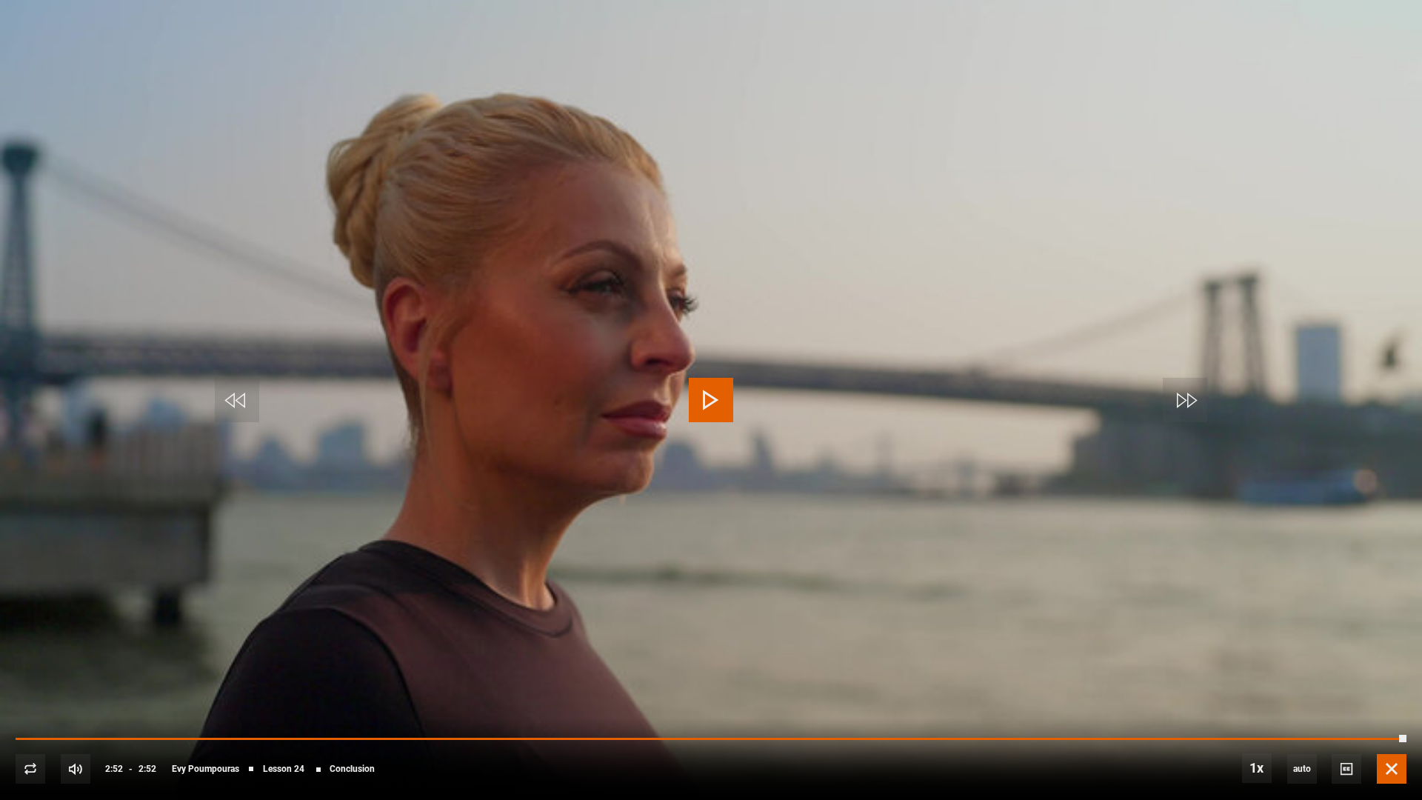
click at [1374, 683] on span "Video Player" at bounding box center [1391, 769] width 30 height 30
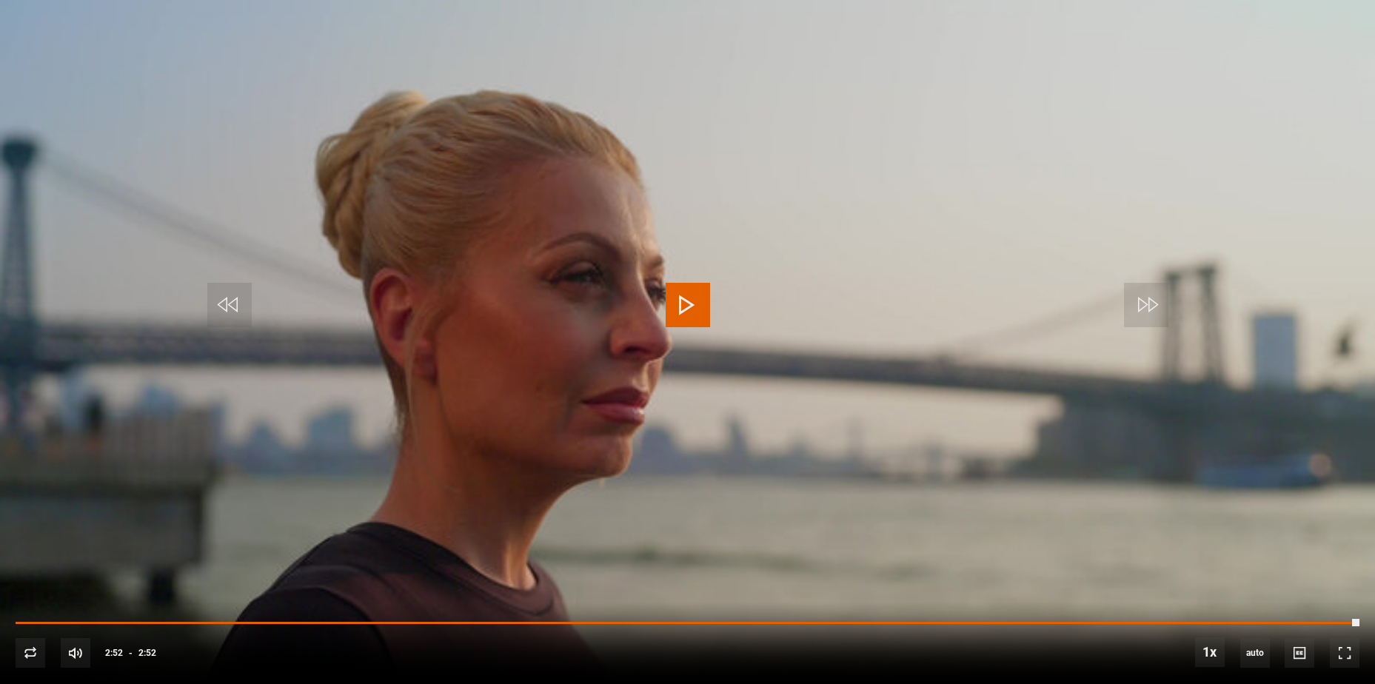
scroll to position [643, 0]
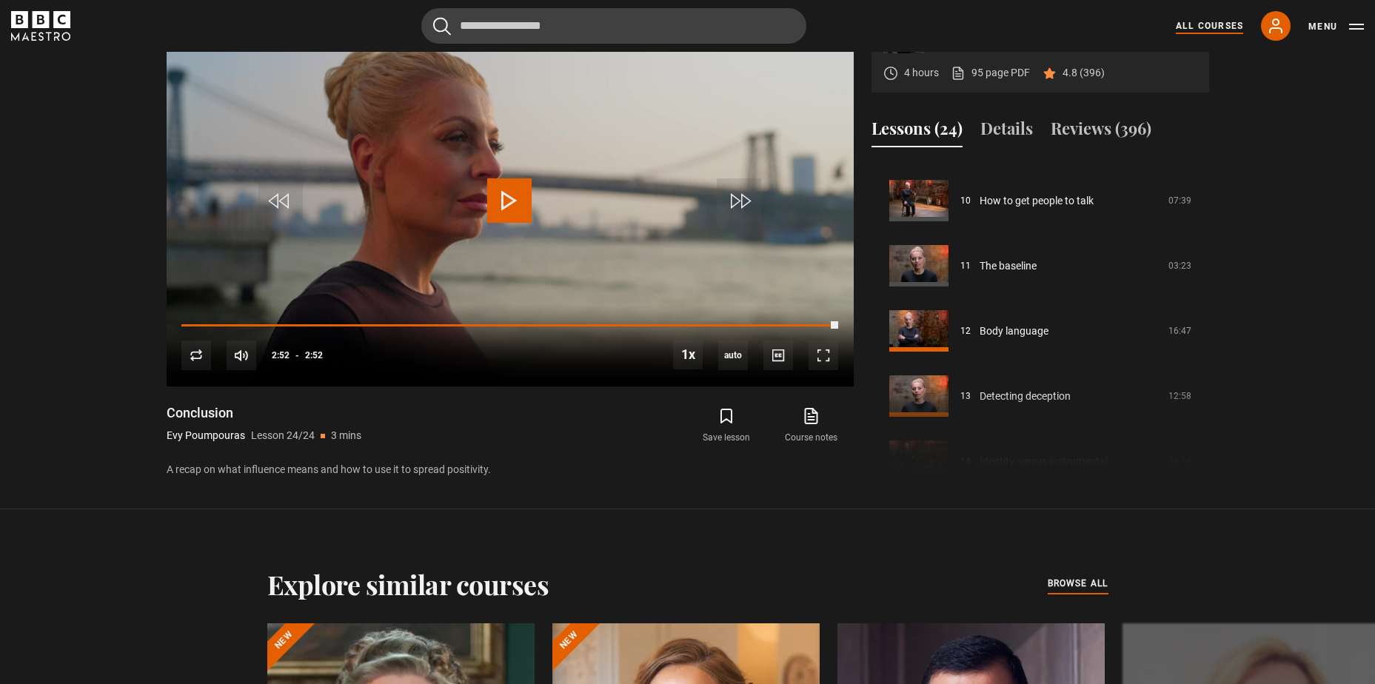
click at [1218, 27] on link "All Courses" at bounding box center [1209, 25] width 67 height 13
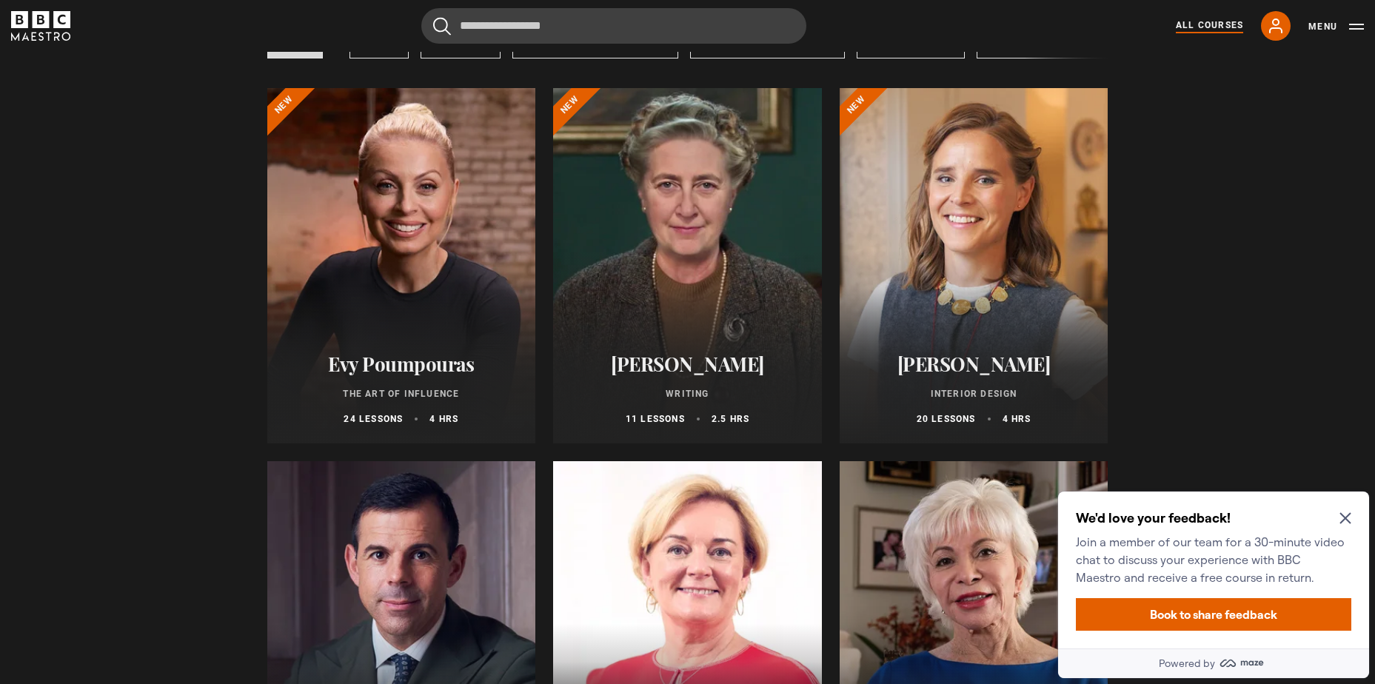
scroll to position [148, 0]
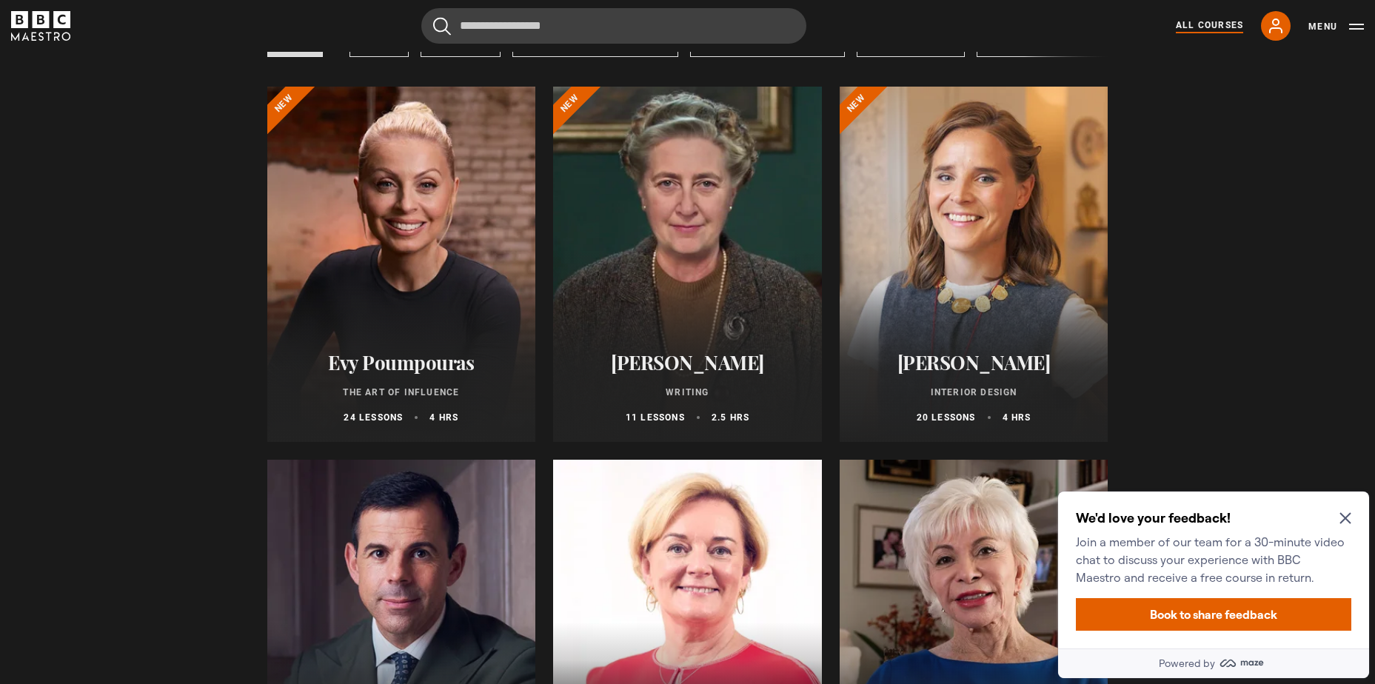
click at [1348, 520] on icon "Close Maze Prompt" at bounding box center [1344, 518] width 11 height 11
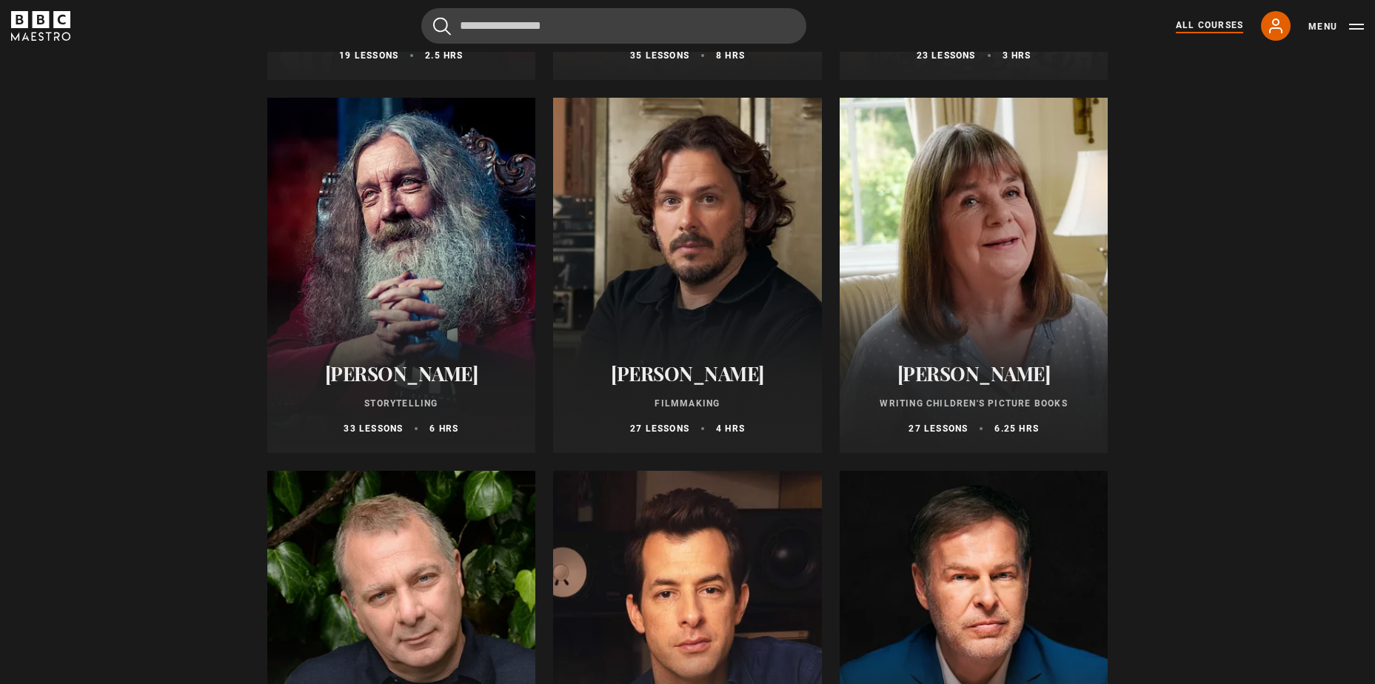
scroll to position [4072, 0]
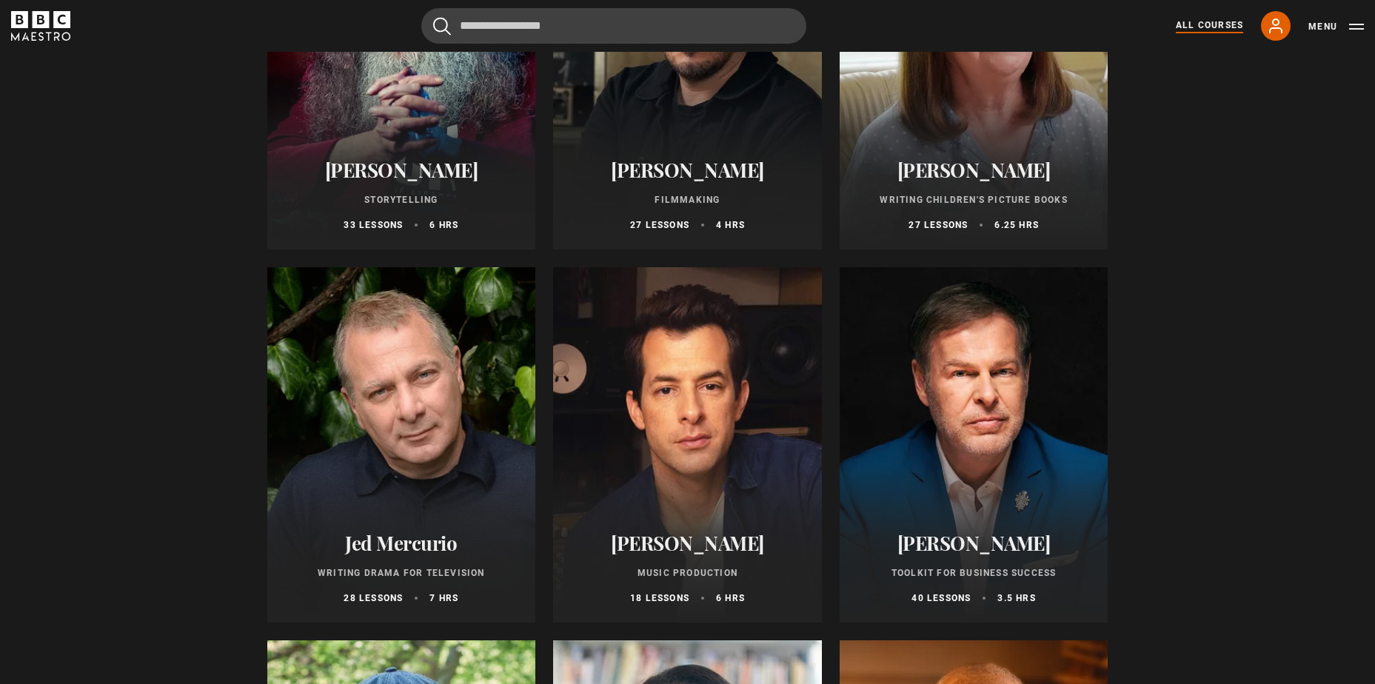
click at [993, 547] on h2 "[PERSON_NAME]" at bounding box center [973, 543] width 233 height 23
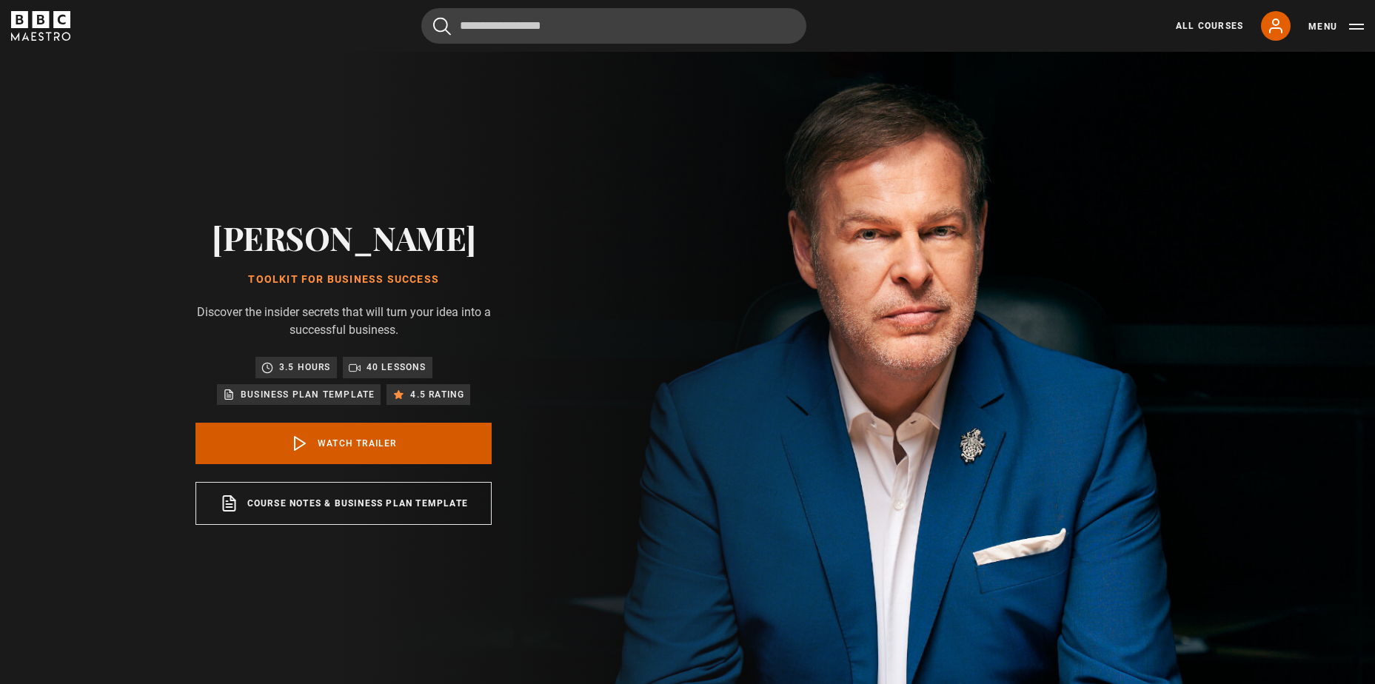
click at [340, 443] on link "Watch Trailer" at bounding box center [343, 443] width 296 height 41
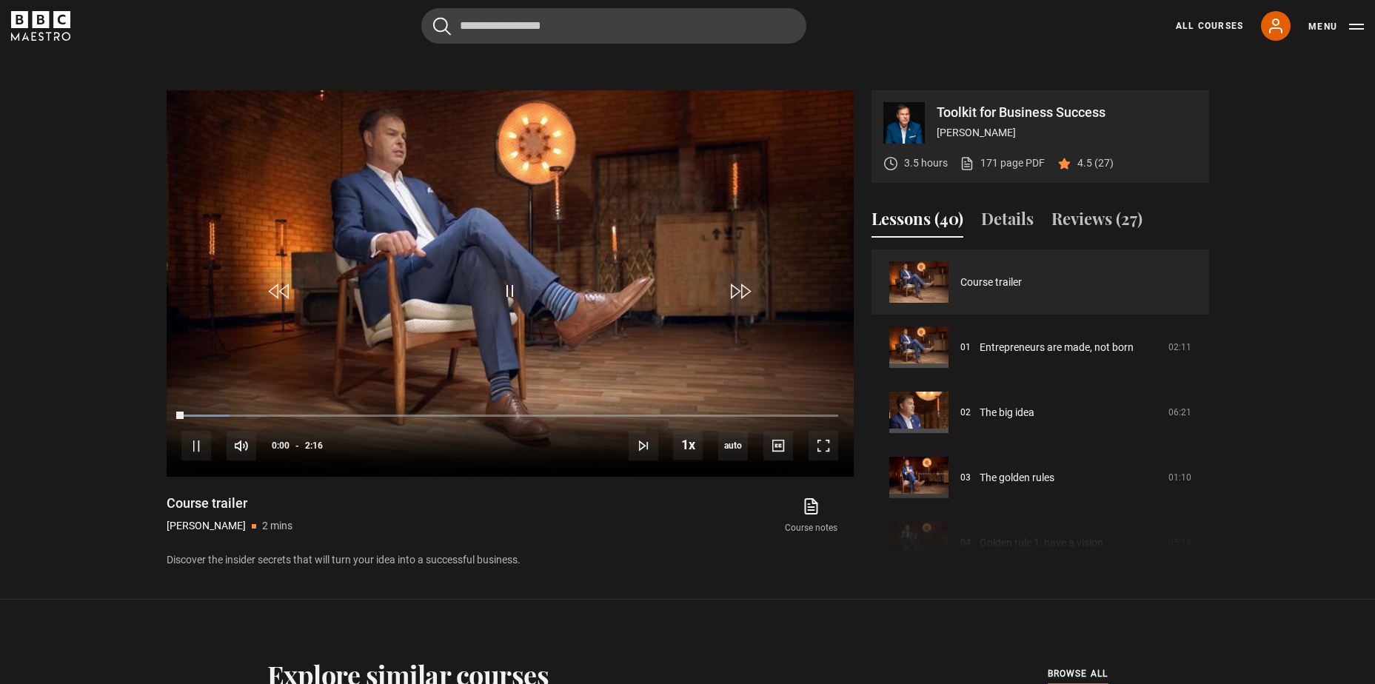
scroll to position [692, 0]
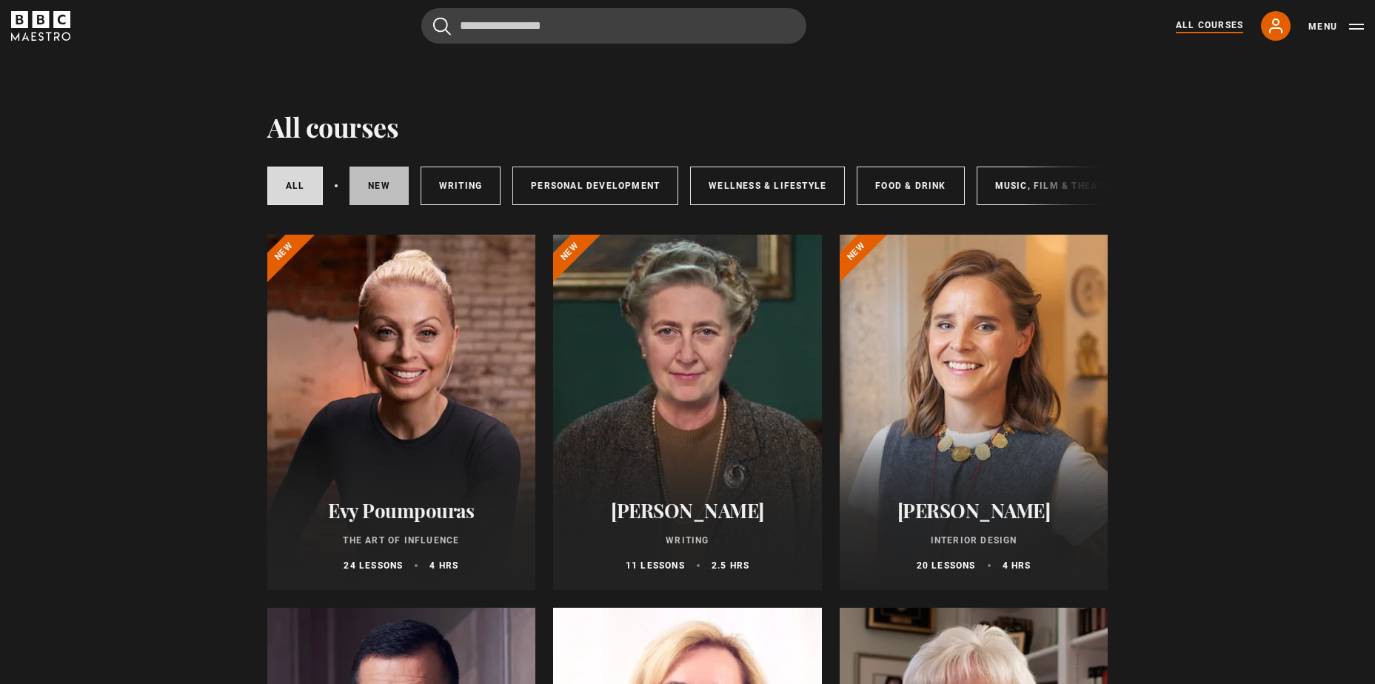
click at [395, 184] on link "New courses" at bounding box center [378, 186] width 59 height 38
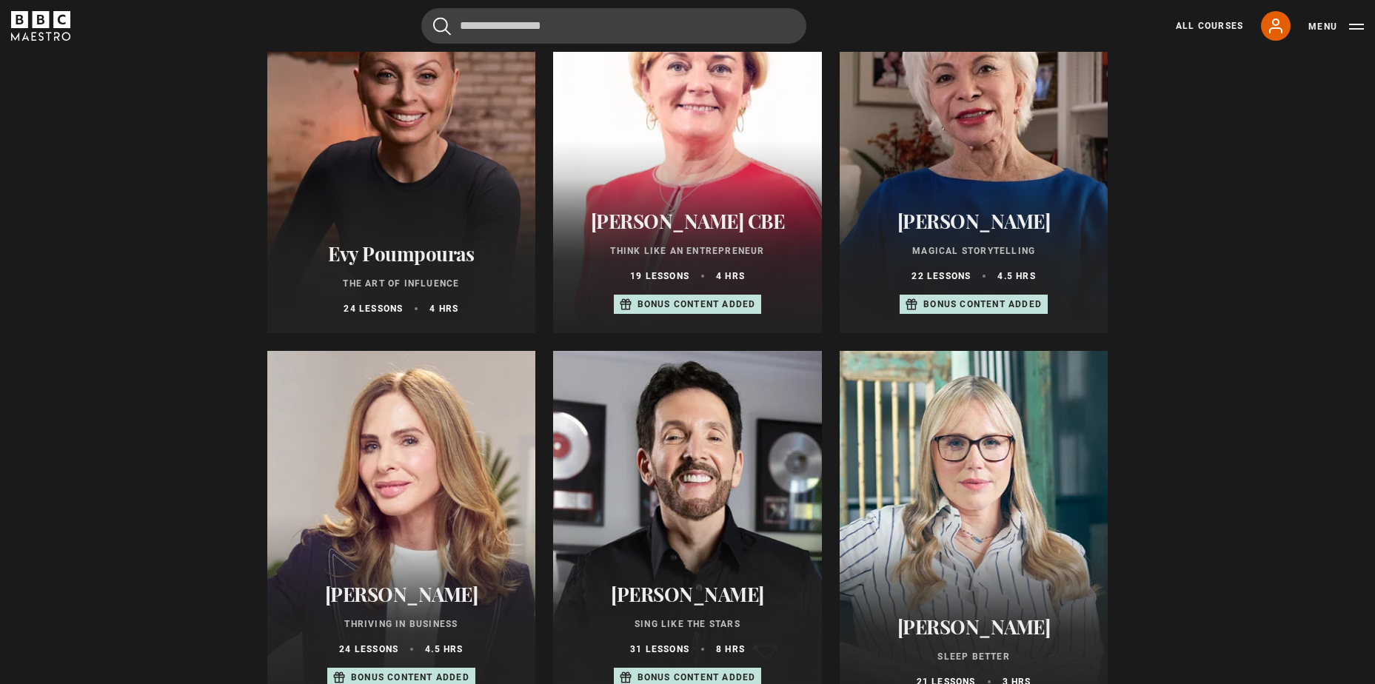
scroll to position [888, 0]
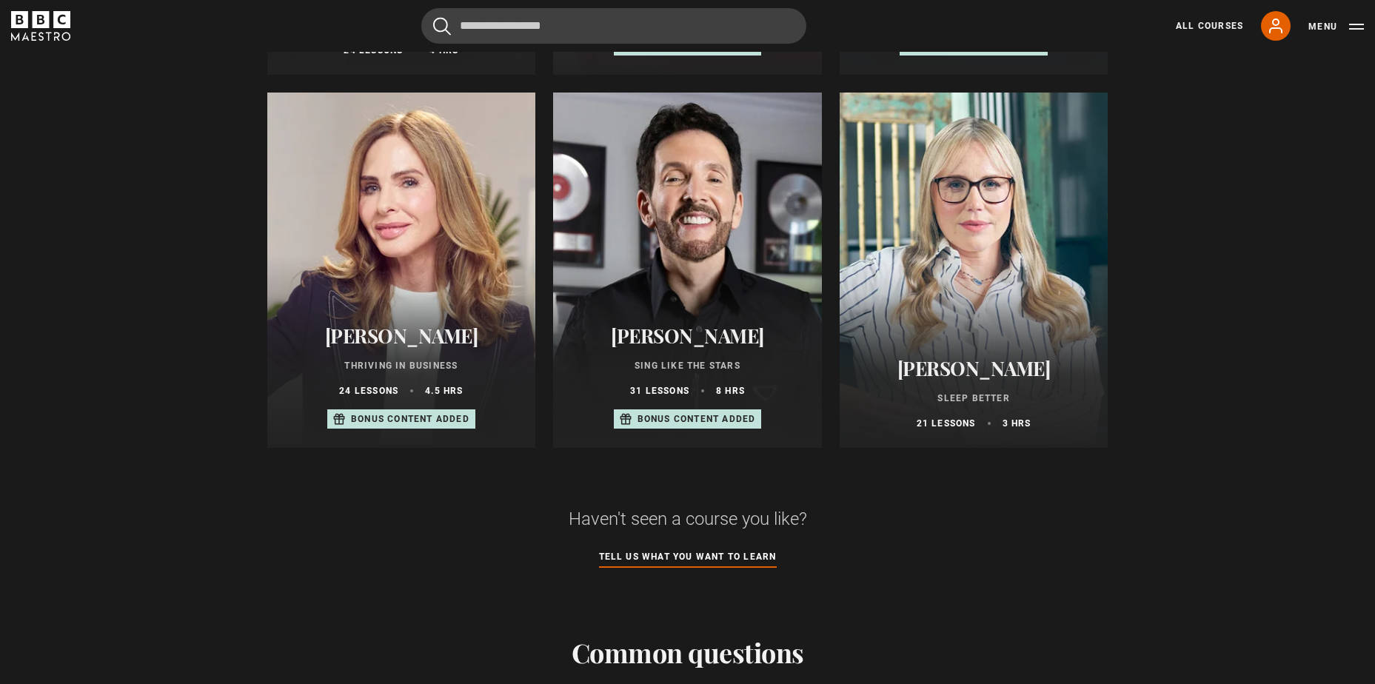
click at [421, 328] on div "[PERSON_NAME] Thriving in Business 24 lessons 4.5 hrs Bonus content added" at bounding box center [401, 377] width 269 height 141
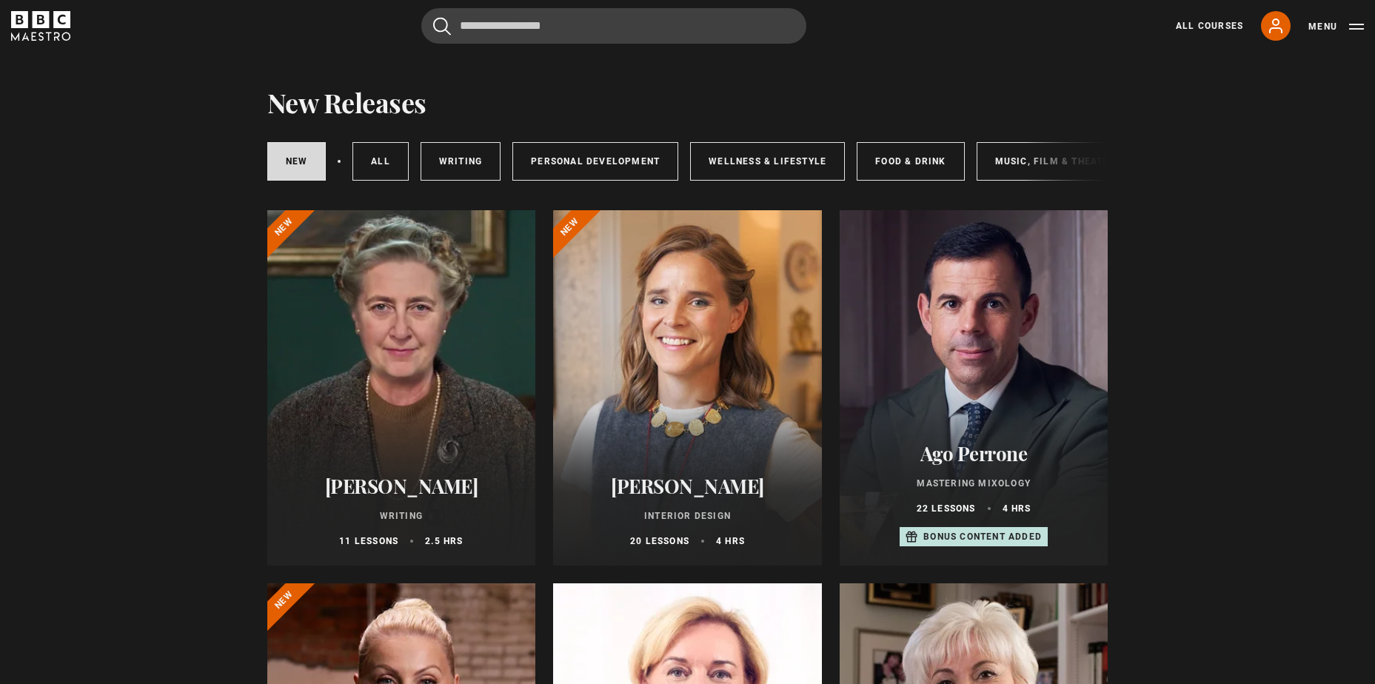
scroll to position [0, 0]
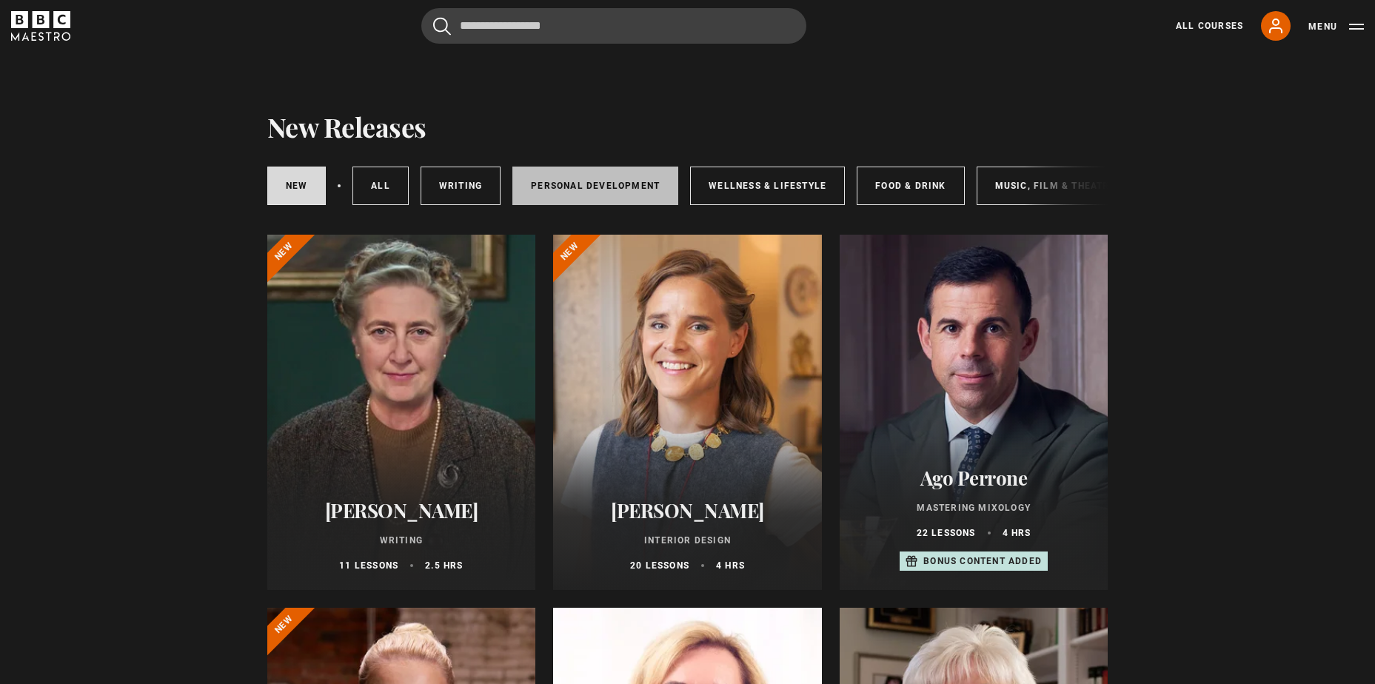
click at [600, 180] on link "Personal Development" at bounding box center [595, 186] width 166 height 38
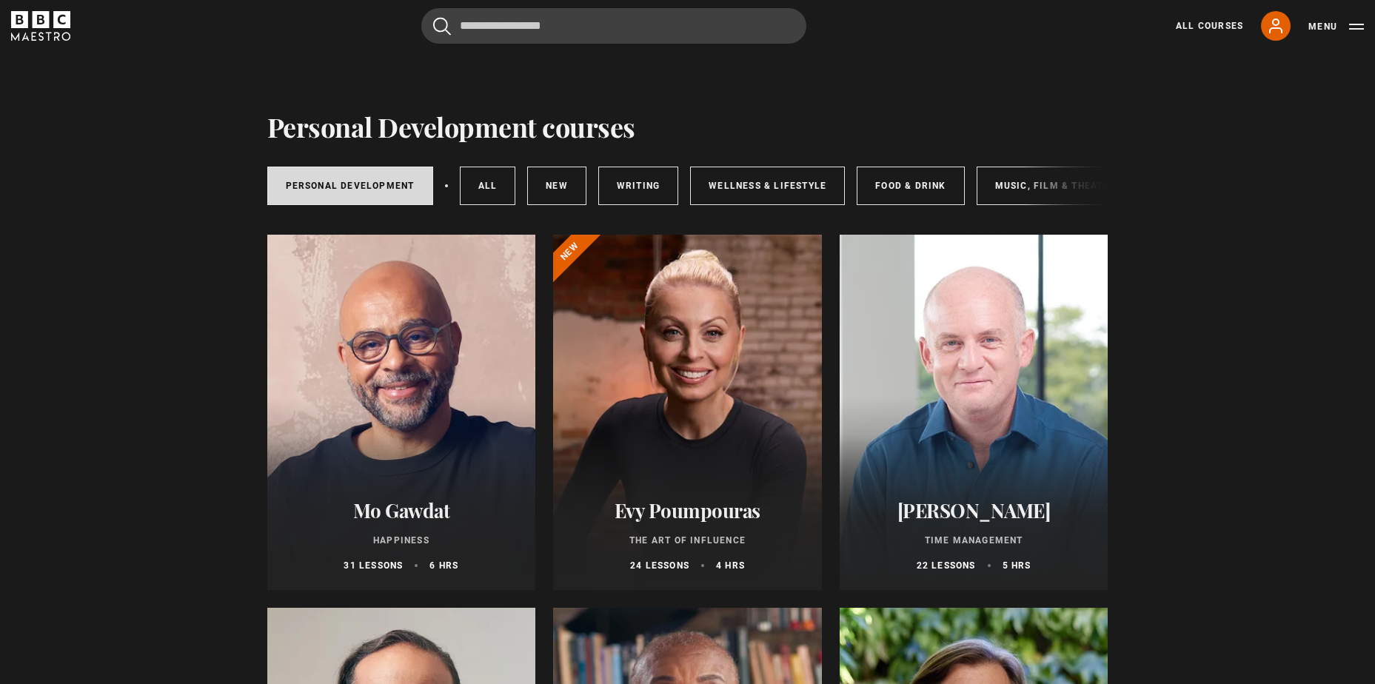
drag, startPoint x: 873, startPoint y: 210, endPoint x: 971, endPoint y: 218, distance: 98.8
click at [971, 211] on div "Personal Development All courses New courses Writing Wellness & Lifestyle Food …" at bounding box center [687, 186] width 841 height 50
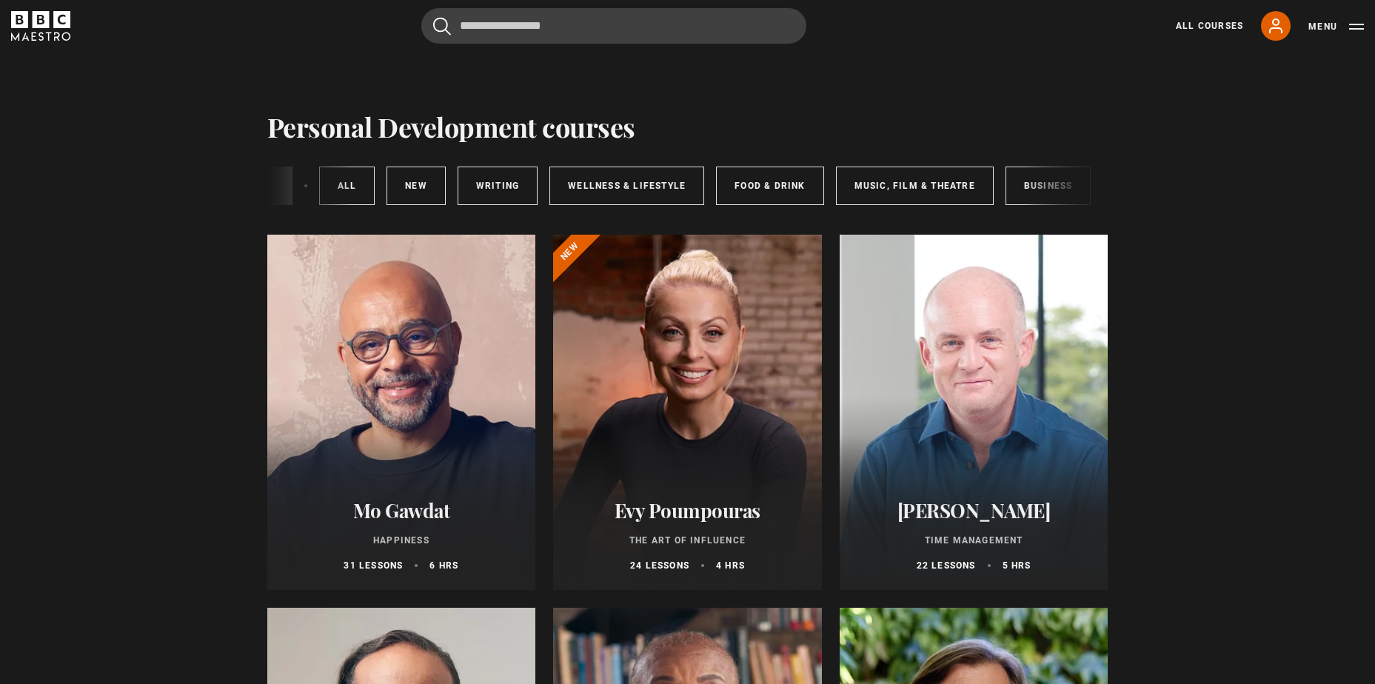
scroll to position [0, 246]
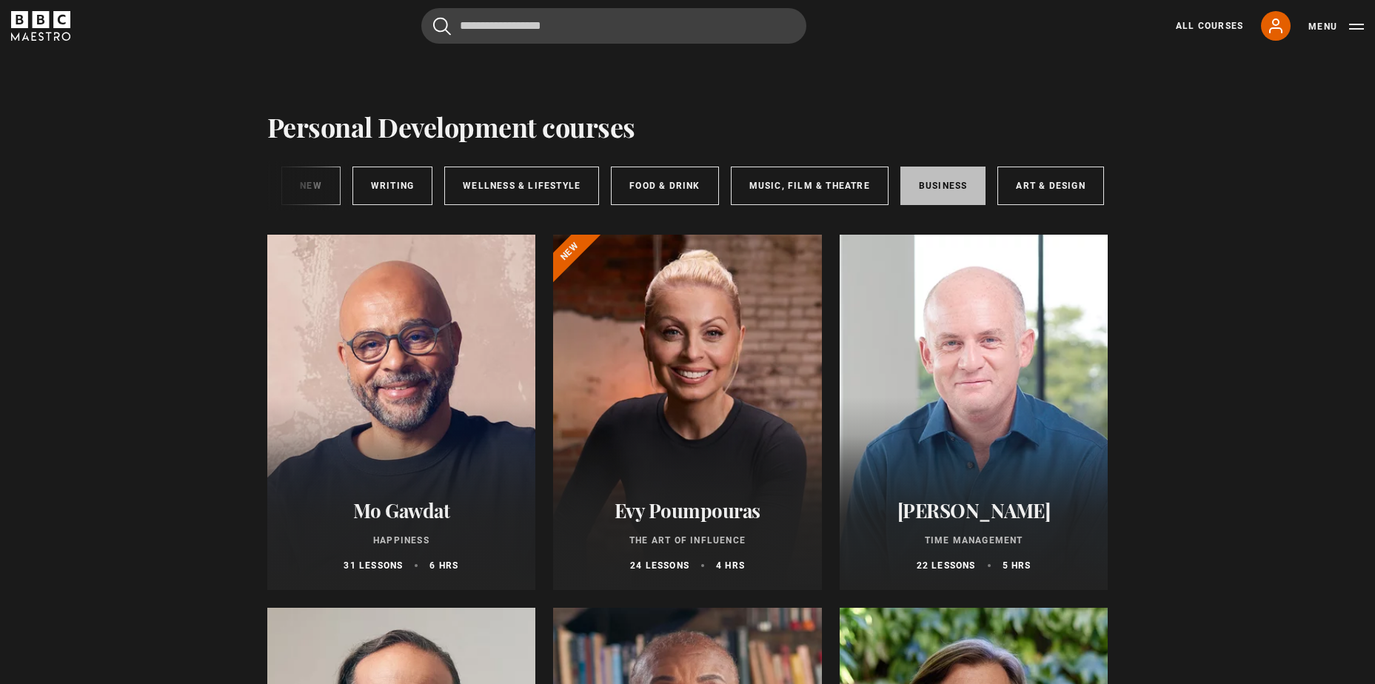
click at [908, 180] on link "Business" at bounding box center [943, 186] width 86 height 38
